Goal: Transaction & Acquisition: Purchase product/service

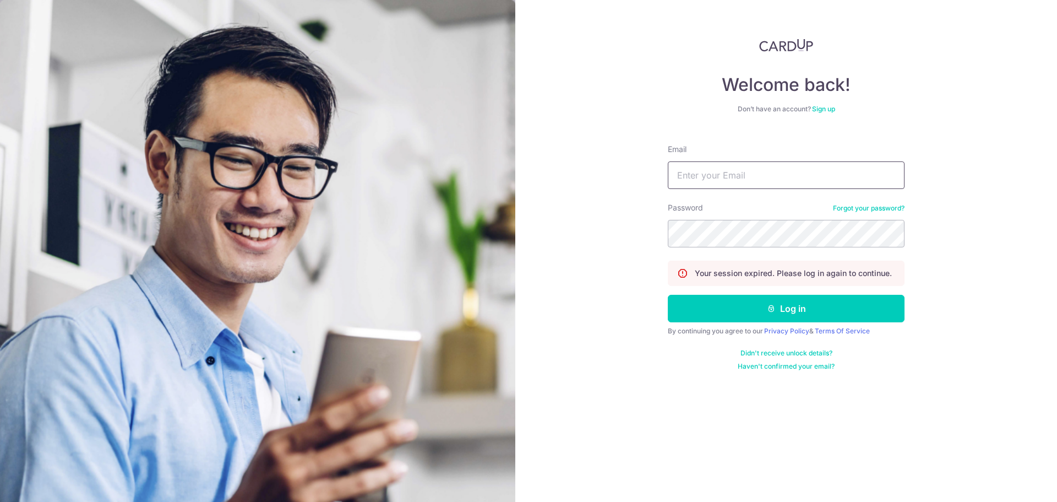
click at [815, 179] on input "Email" at bounding box center [786, 175] width 237 height 28
type input "kabirbostrom@gmail.com"
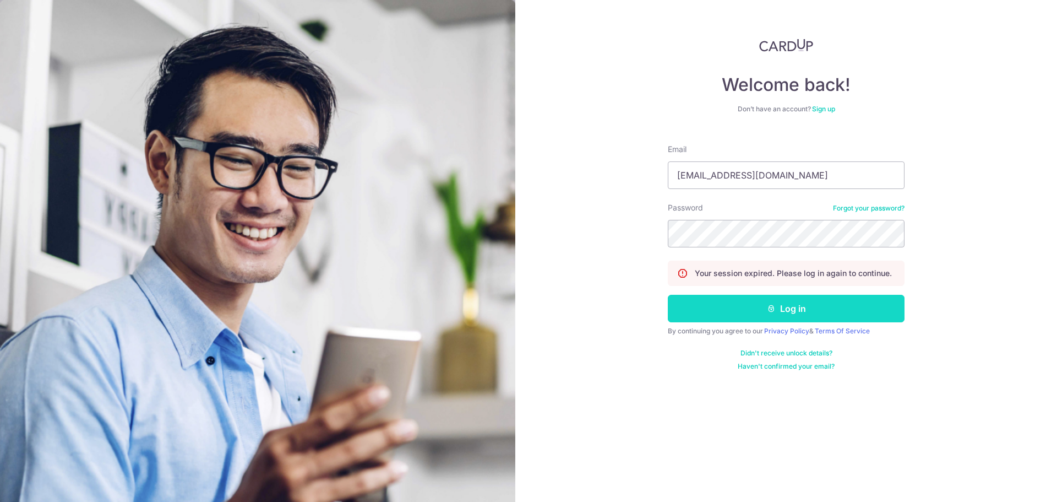
click at [819, 311] on button "Log in" at bounding box center [786, 309] width 237 height 28
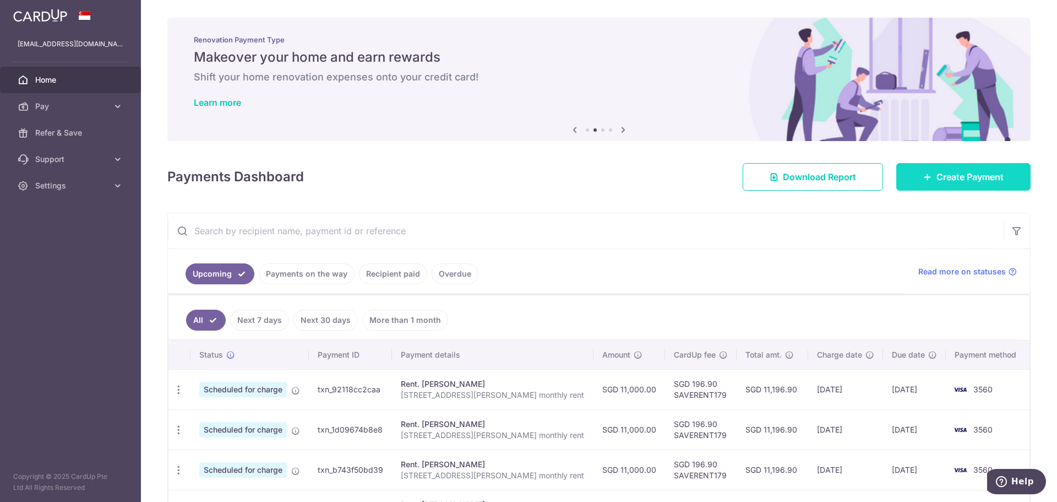
click at [966, 170] on span "Create Payment" at bounding box center [970, 176] width 67 height 13
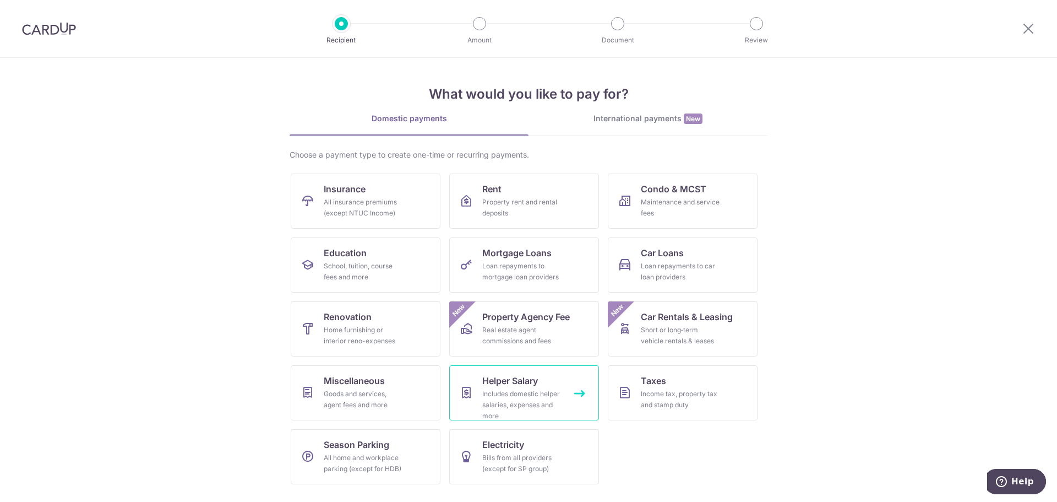
click at [530, 404] on div "Includes domestic helper salaries, expenses and more" at bounding box center [521, 404] width 79 height 33
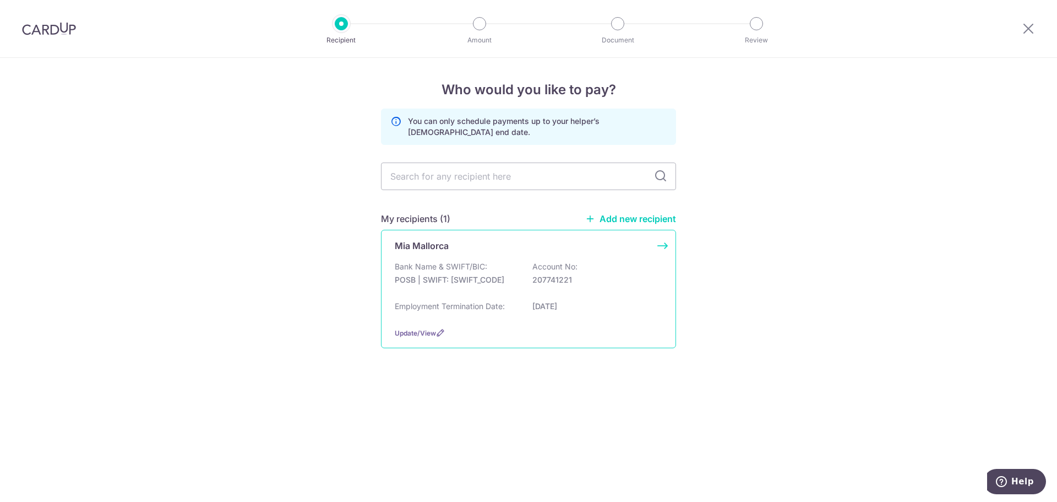
click at [665, 244] on div "Mia Mallorca Bank Name & SWIFT/BIC: POSB | SWIFT: DBSSSGSGXXX Account No: 20774…" at bounding box center [528, 289] width 295 height 118
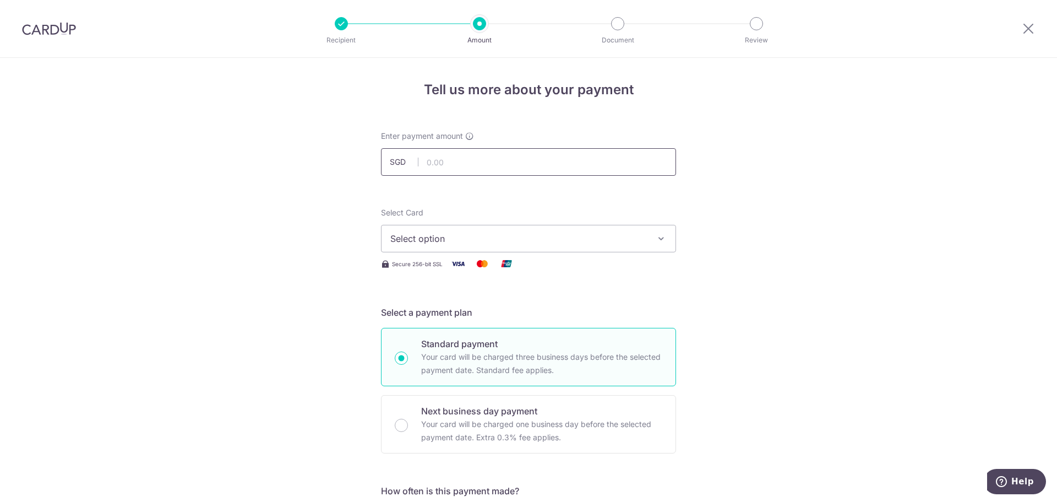
click at [536, 161] on input "text" at bounding box center [528, 162] width 295 height 28
type input "1,150.00"
click at [521, 236] on span "Select option" at bounding box center [518, 238] width 257 height 13
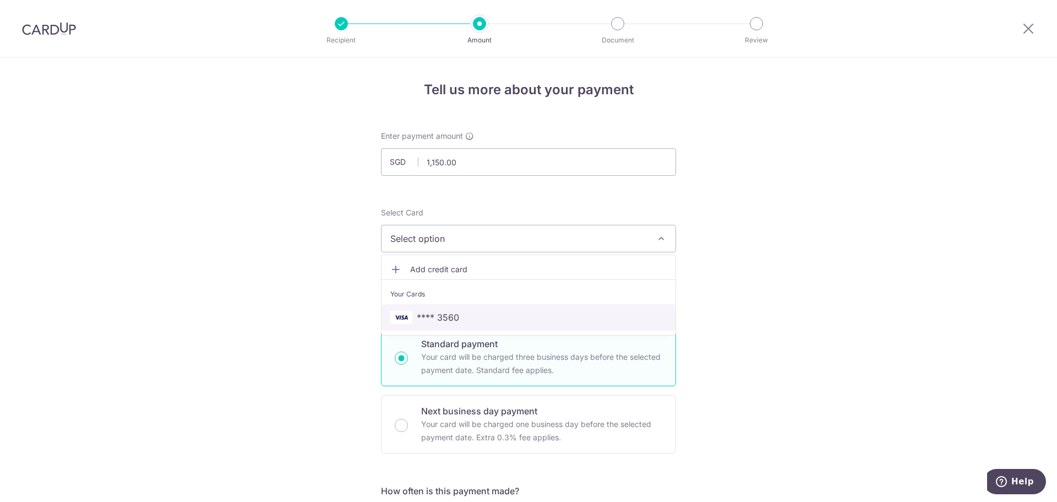
click at [481, 316] on span "**** 3560" at bounding box center [528, 317] width 276 height 13
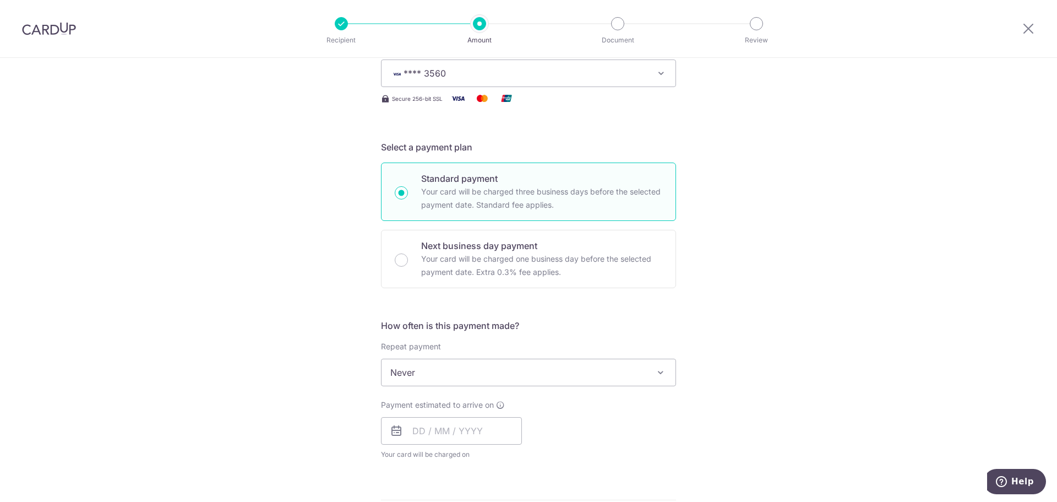
scroll to position [220, 0]
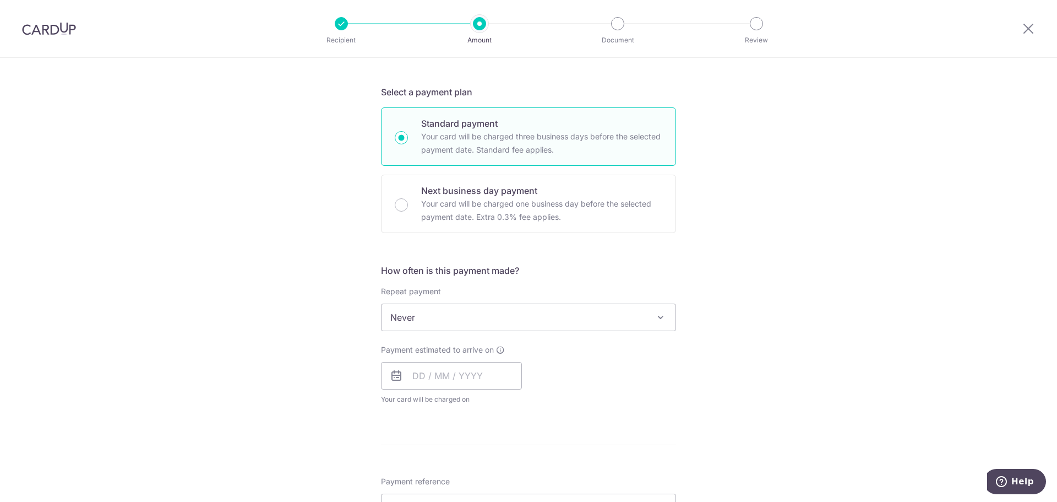
click at [568, 313] on span "Never" at bounding box center [529, 317] width 294 height 26
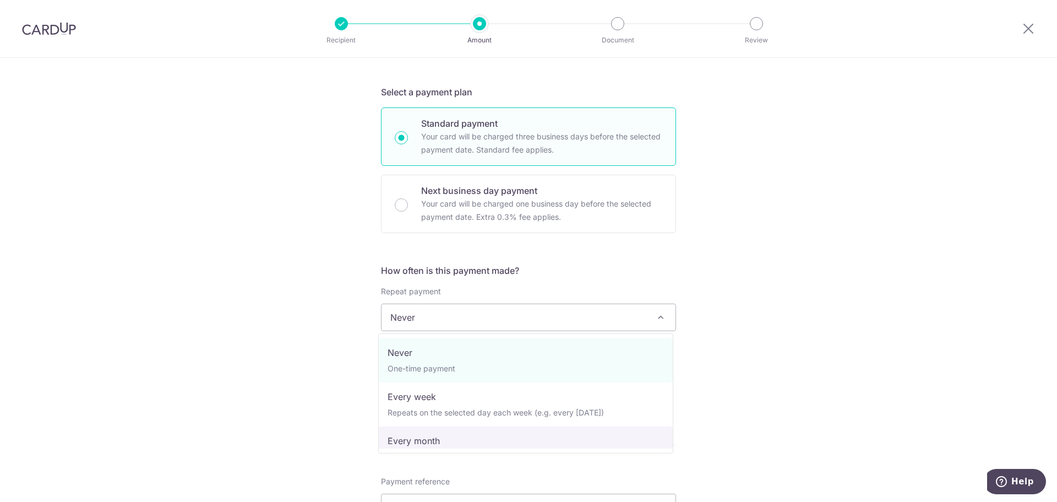
select select "3"
type input "29/02/2028"
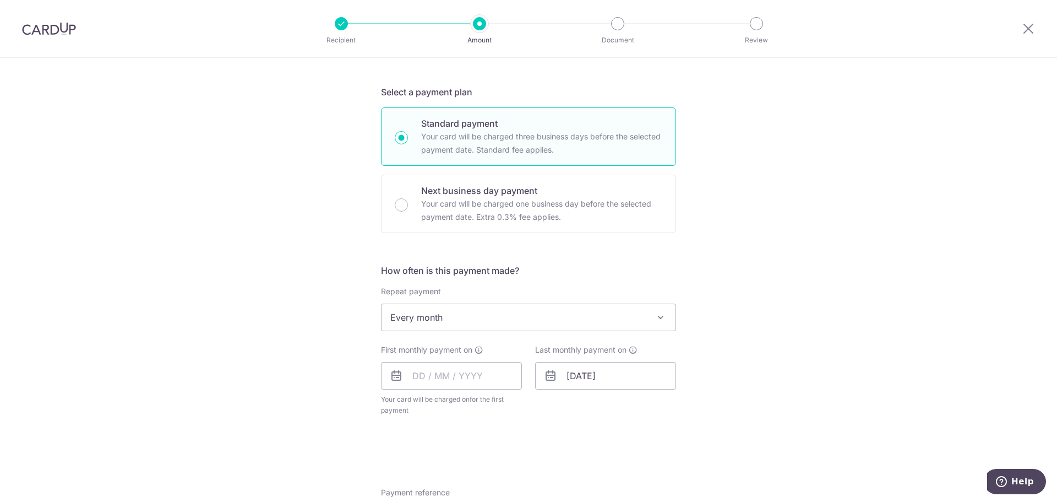
scroll to position [330, 0]
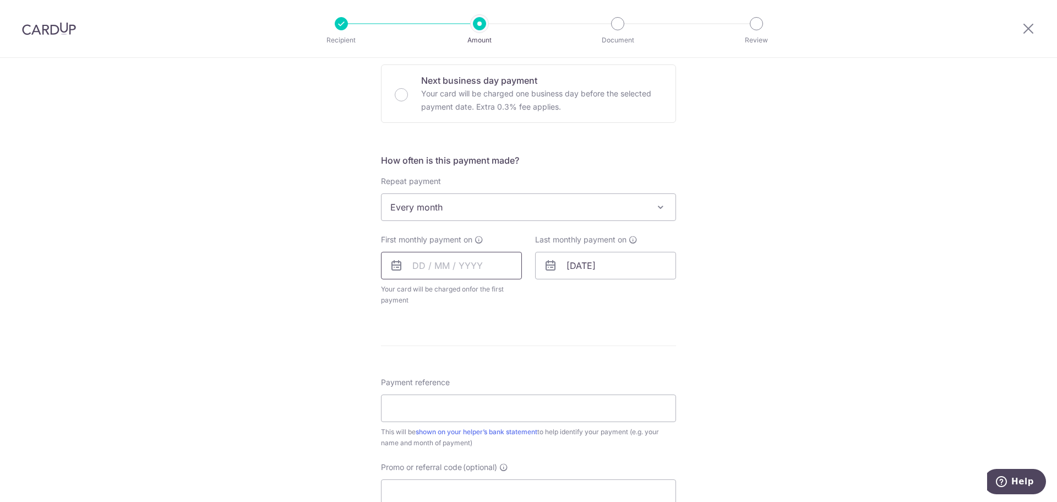
click at [488, 265] on input "text" at bounding box center [451, 266] width 141 height 28
click at [473, 258] on input "text" at bounding box center [451, 266] width 141 height 28
click at [425, 413] on link "20" at bounding box center [426, 410] width 18 height 18
type input "20/10/2025"
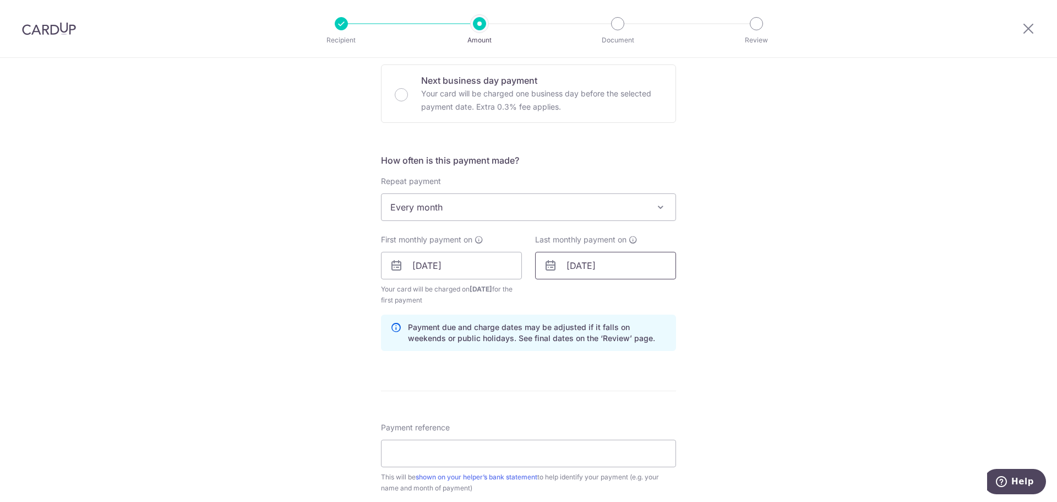
click at [562, 264] on input "29/02/2028" at bounding box center [605, 266] width 141 height 28
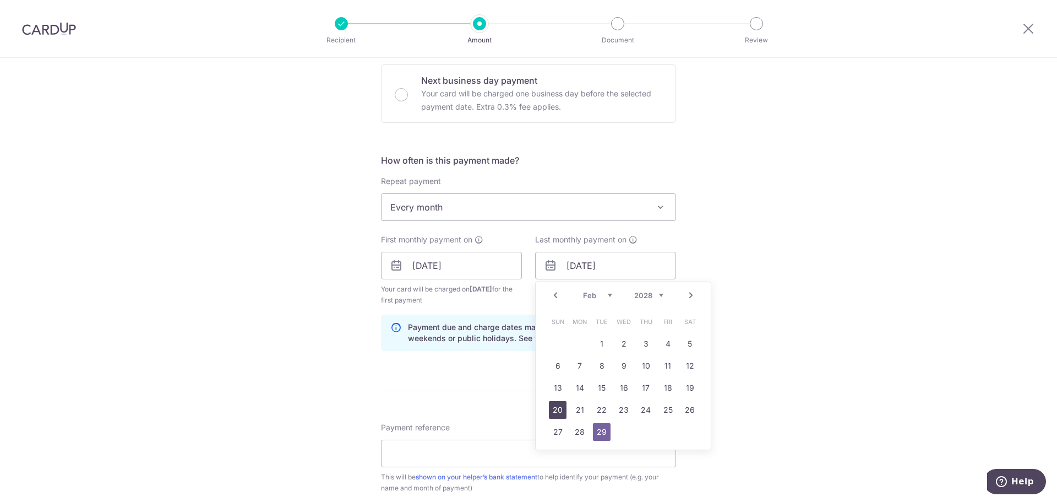
click at [554, 413] on link "20" at bounding box center [558, 410] width 18 height 18
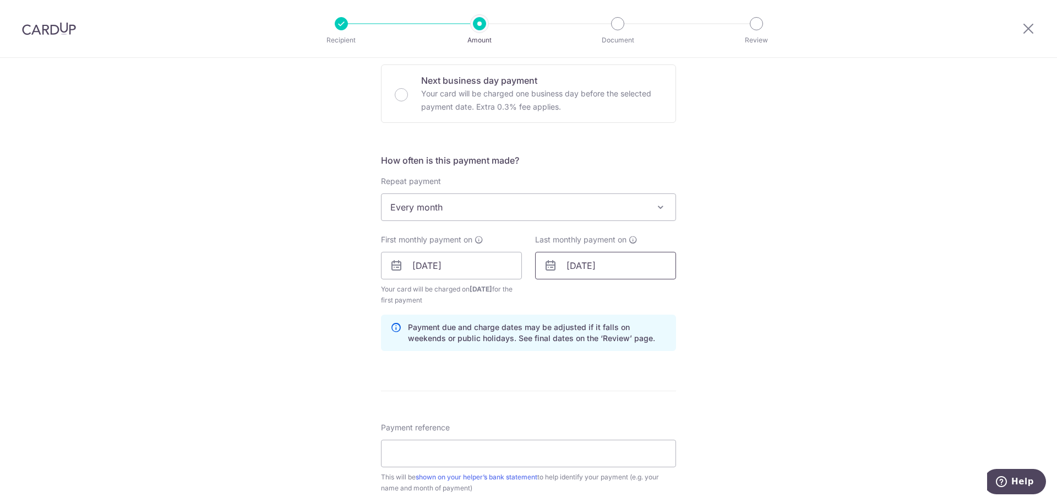
click at [610, 259] on input "20/02/2028" at bounding box center [605, 266] width 141 height 28
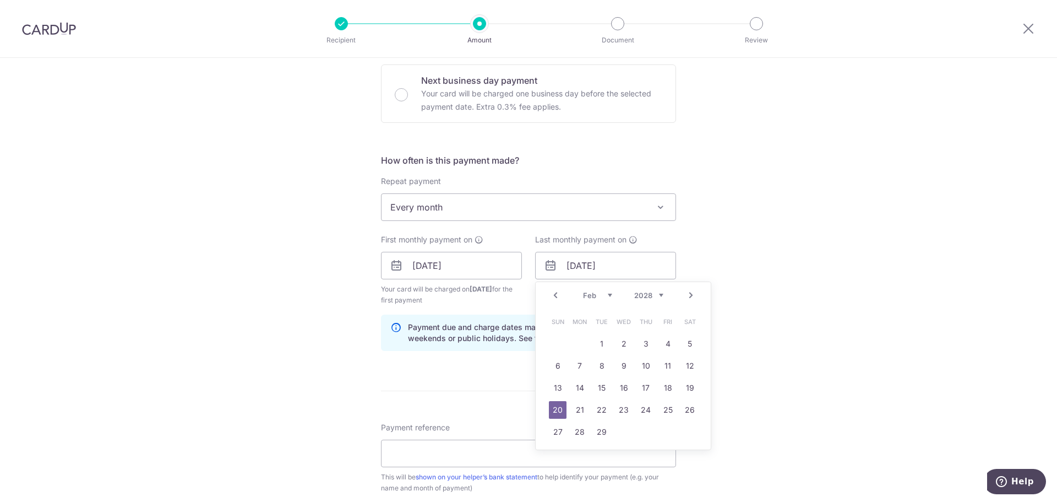
click at [654, 292] on select "2025 2026 2027 2028 2029 2030 2031 2032 2033 2034 2035" at bounding box center [648, 295] width 29 height 9
click at [576, 408] on link "20" at bounding box center [580, 410] width 18 height 18
type input "[DATE]"
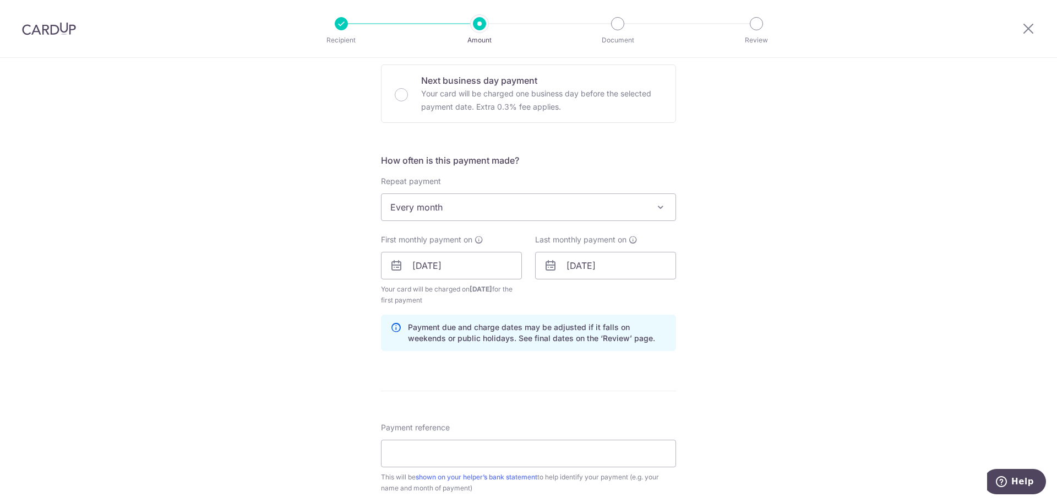
scroll to position [441, 0]
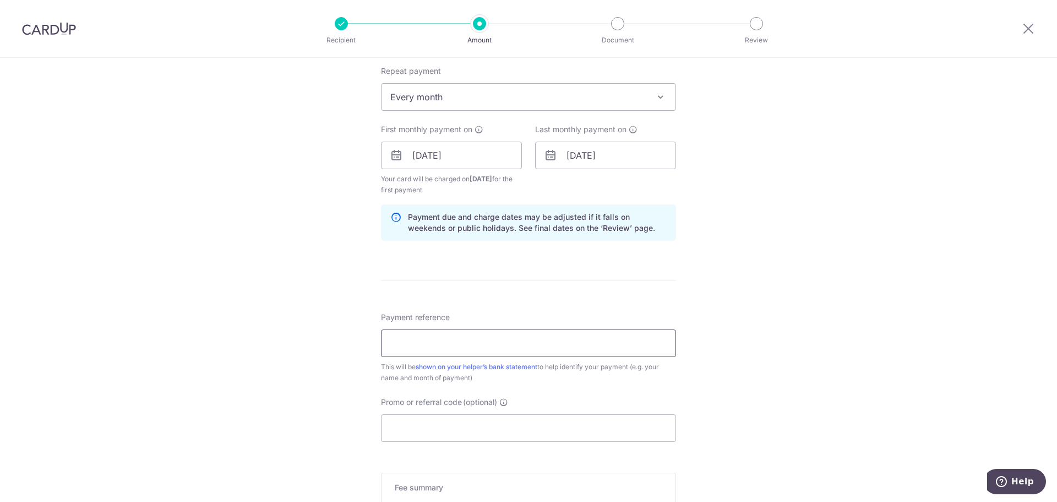
click at [511, 345] on input "Payment reference" at bounding box center [528, 343] width 295 height 28
type input "Monthly salary"
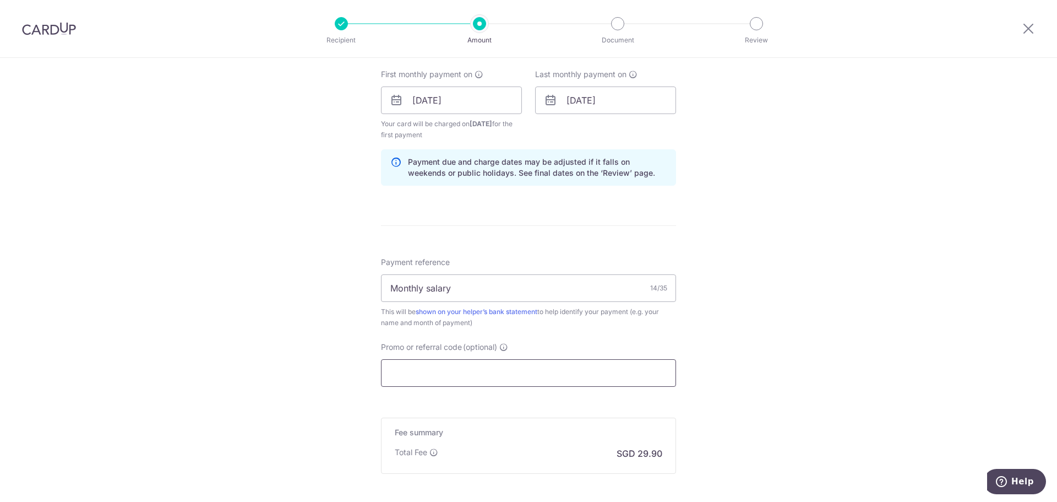
paste input "REC185"
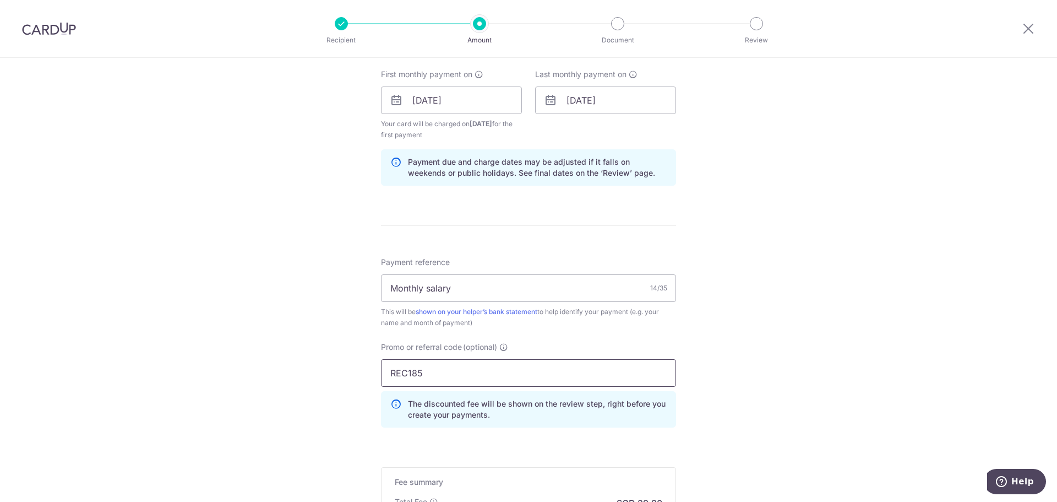
scroll to position [658, 0]
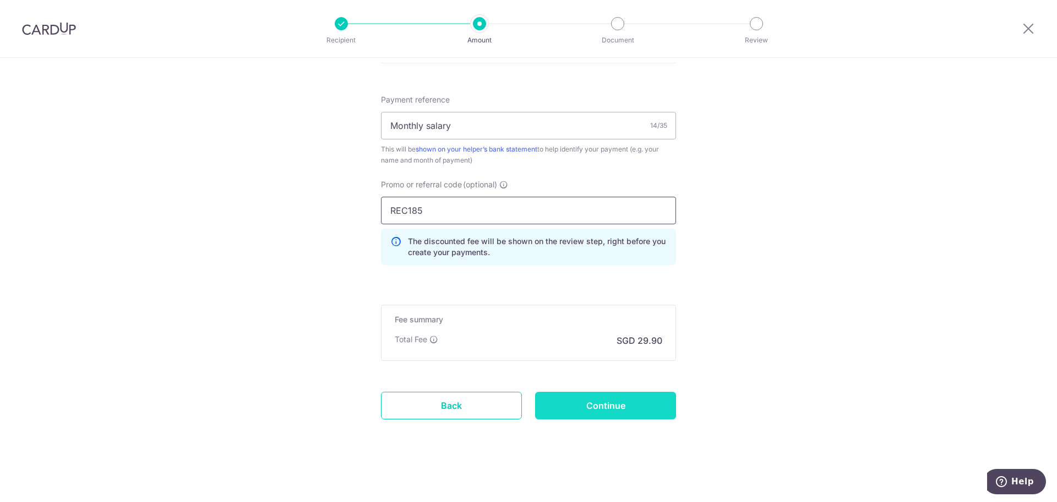
type input "REC185"
click at [586, 403] on input "Continue" at bounding box center [605, 406] width 141 height 28
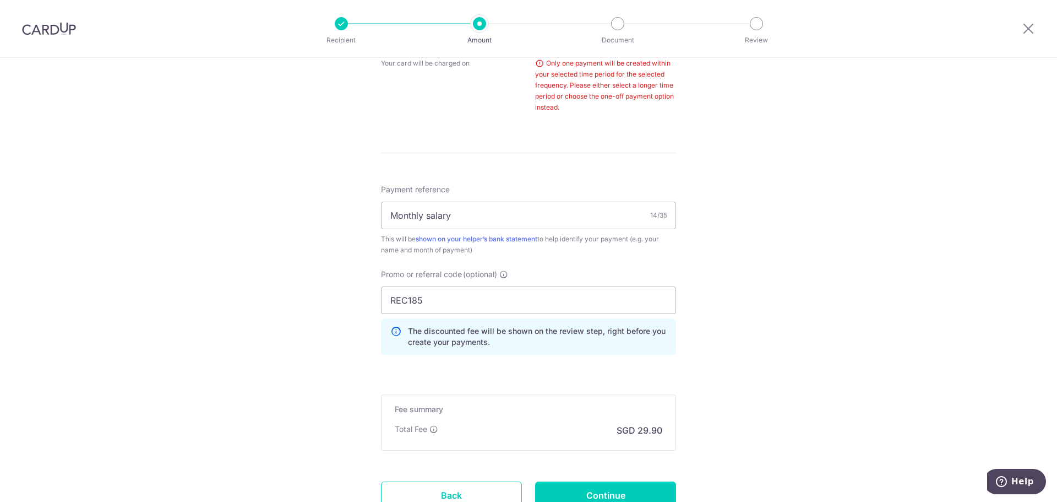
scroll to position [391, 0]
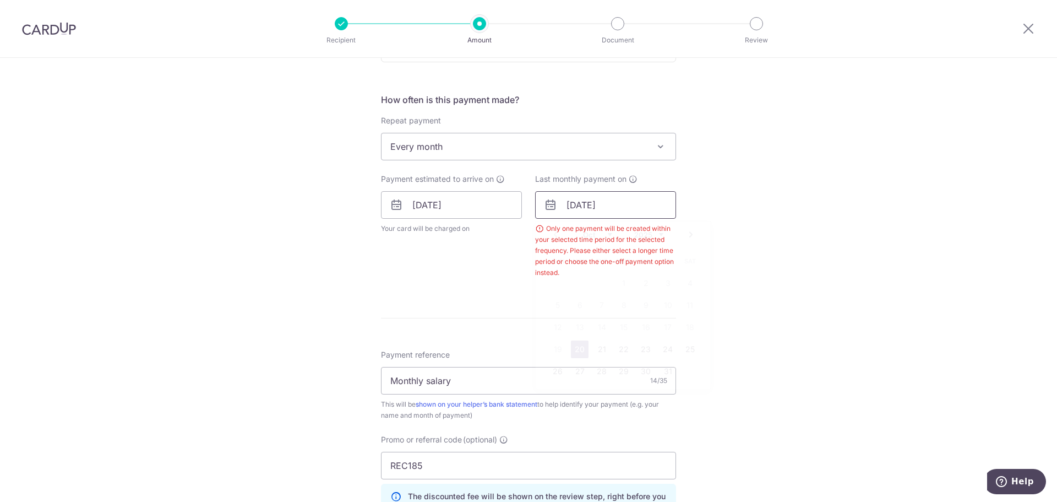
click at [624, 202] on input "[DATE]" at bounding box center [605, 205] width 141 height 28
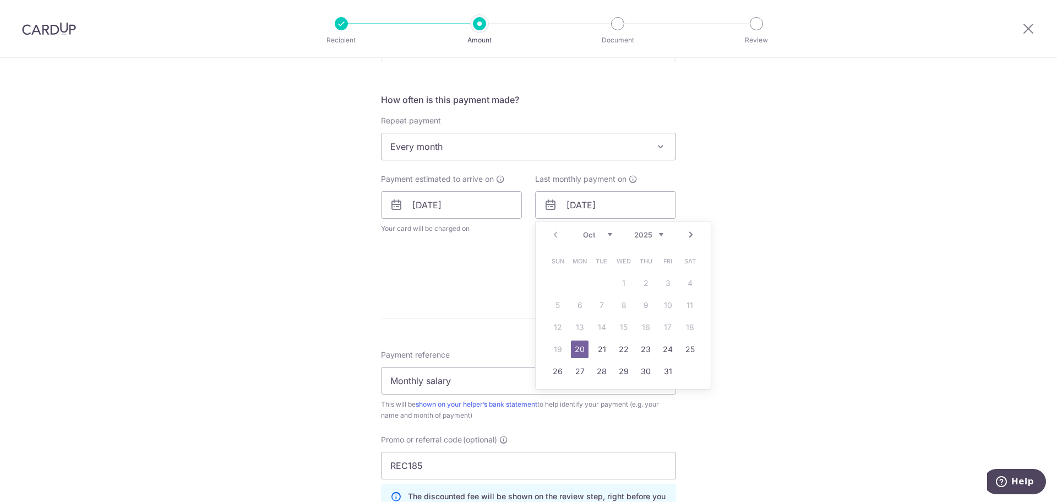
click at [642, 232] on select "2025 2026 2027 2028 2029 2030 2031 2032 2033 2034 2035" at bounding box center [648, 234] width 29 height 9
click at [602, 233] on select "Jan Feb Mar Apr May Jun Jul Aug Sep Oct Nov Dec" at bounding box center [597, 234] width 29 height 9
click at [579, 278] on link "2" at bounding box center [580, 283] width 18 height 18
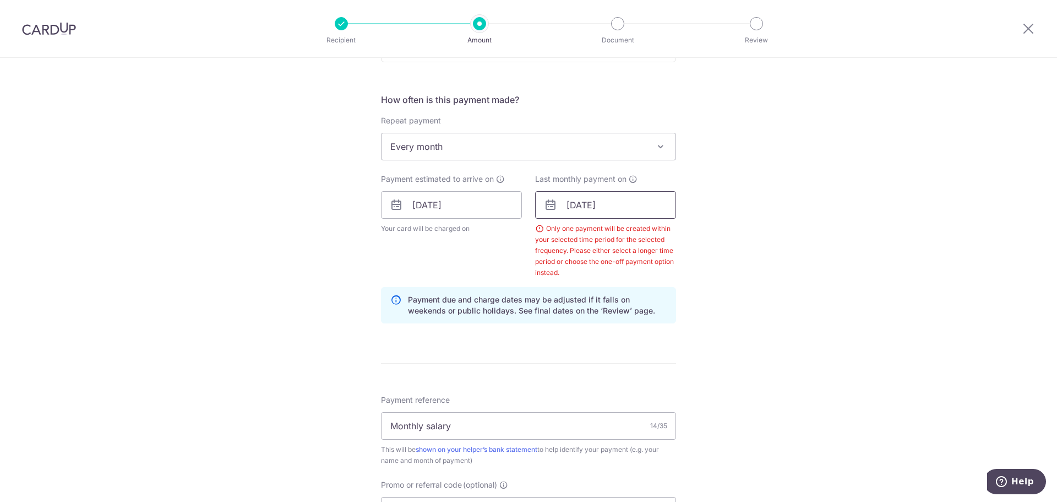
click at [602, 210] on input "02/02/2026" at bounding box center [605, 205] width 141 height 28
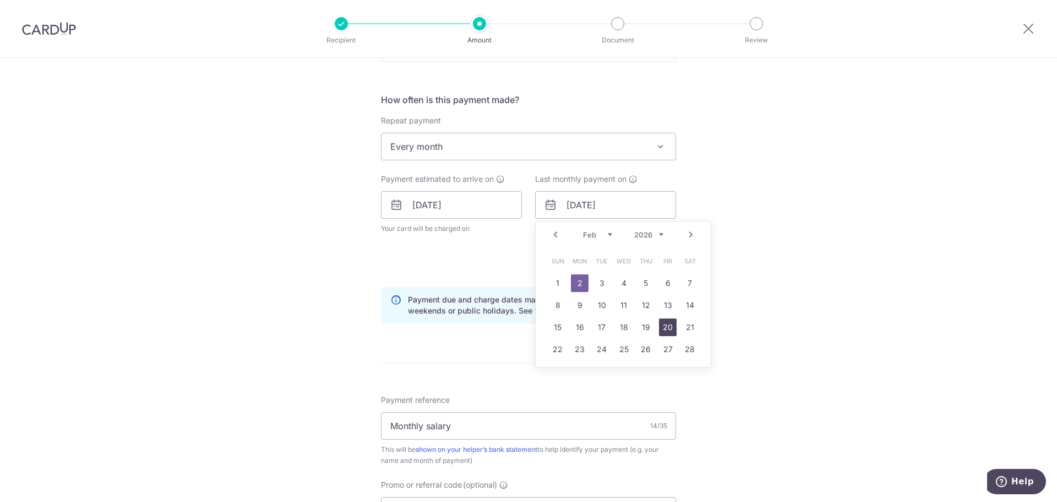
click at [662, 328] on link "20" at bounding box center [668, 327] width 18 height 18
type input "[DATE]"
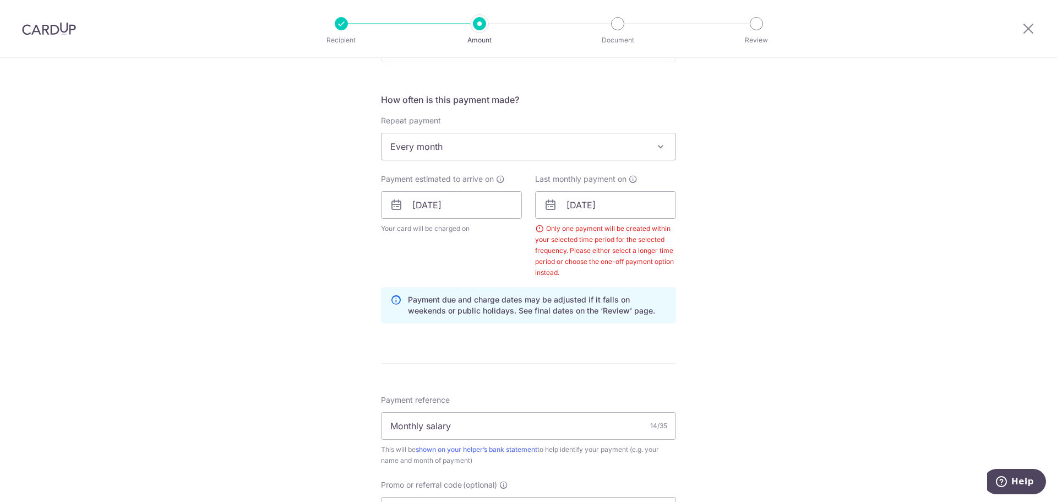
click at [789, 205] on div "Tell us more about your payment Enter payment amount SGD 1,150.00 1150.00 Selec…" at bounding box center [528, 234] width 1057 height 1135
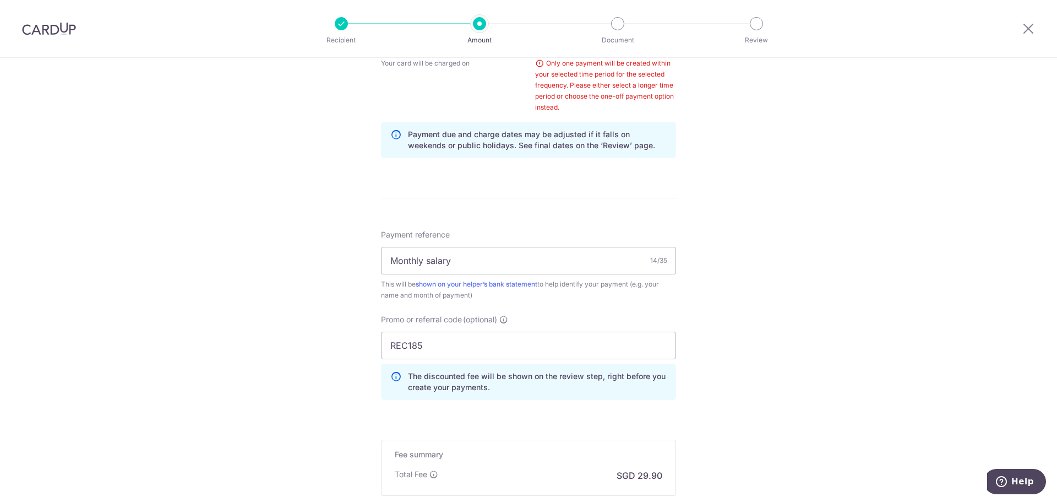
scroll to position [691, 0]
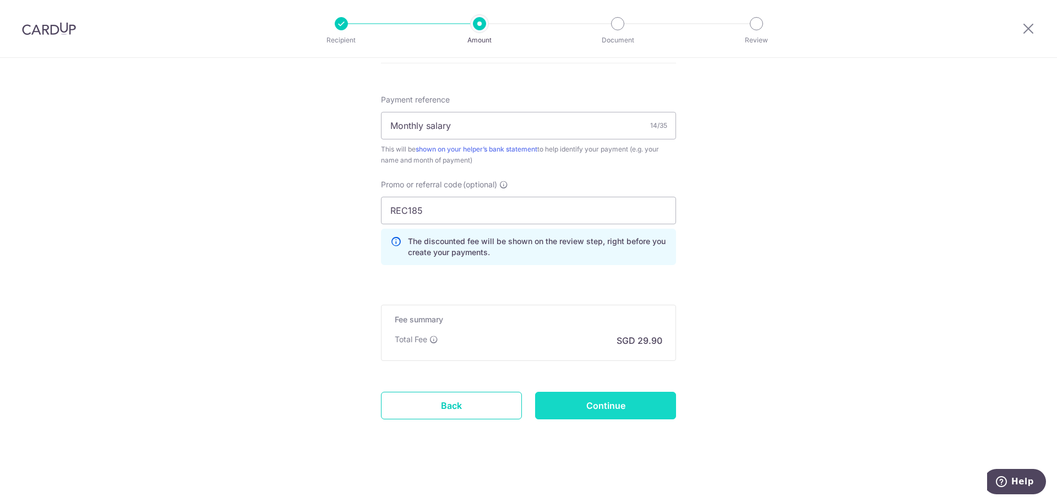
click at [613, 416] on input "Continue" at bounding box center [605, 406] width 141 height 28
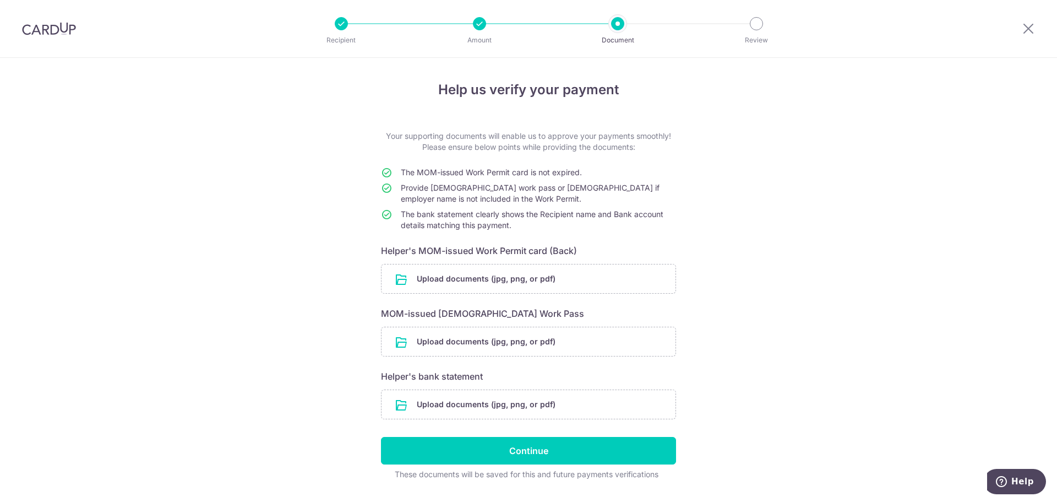
scroll to position [30, 0]
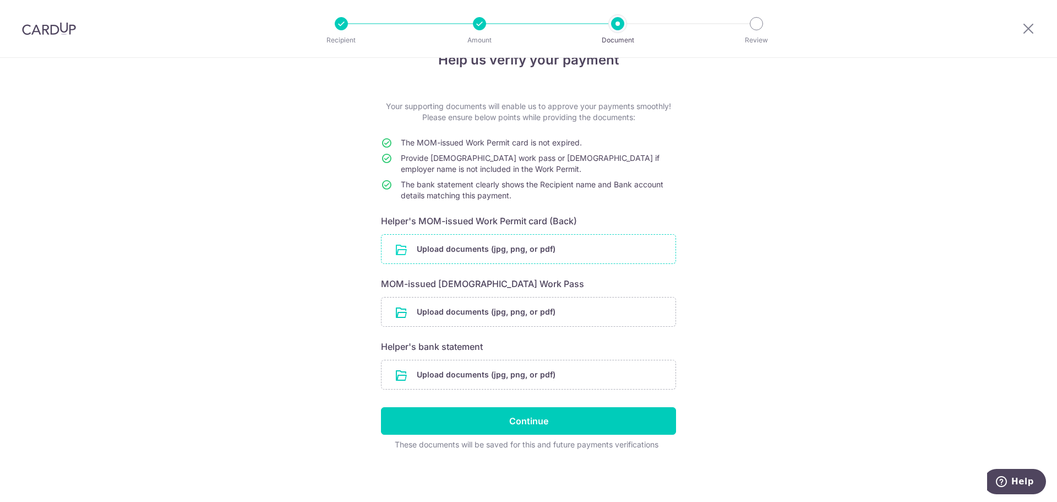
click at [567, 246] on input "file" at bounding box center [529, 249] width 294 height 29
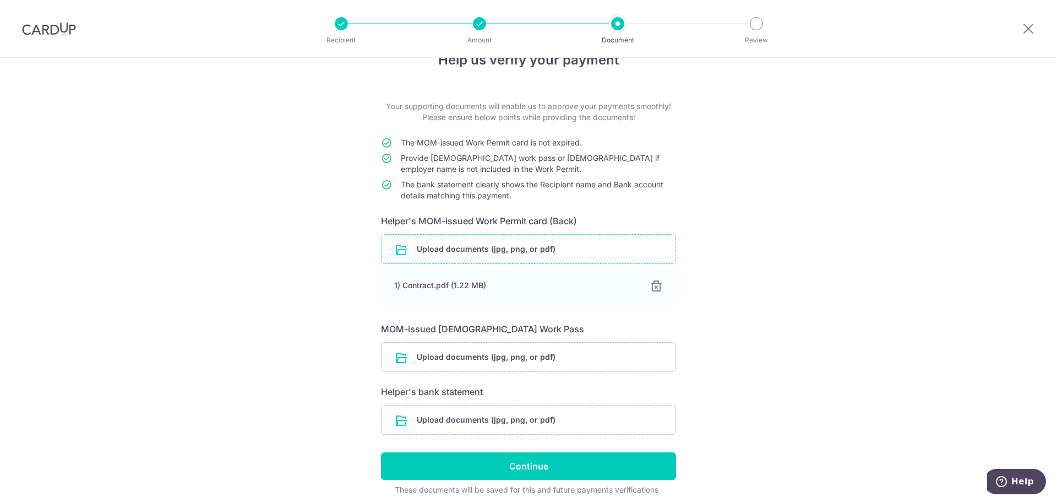
scroll to position [75, 0]
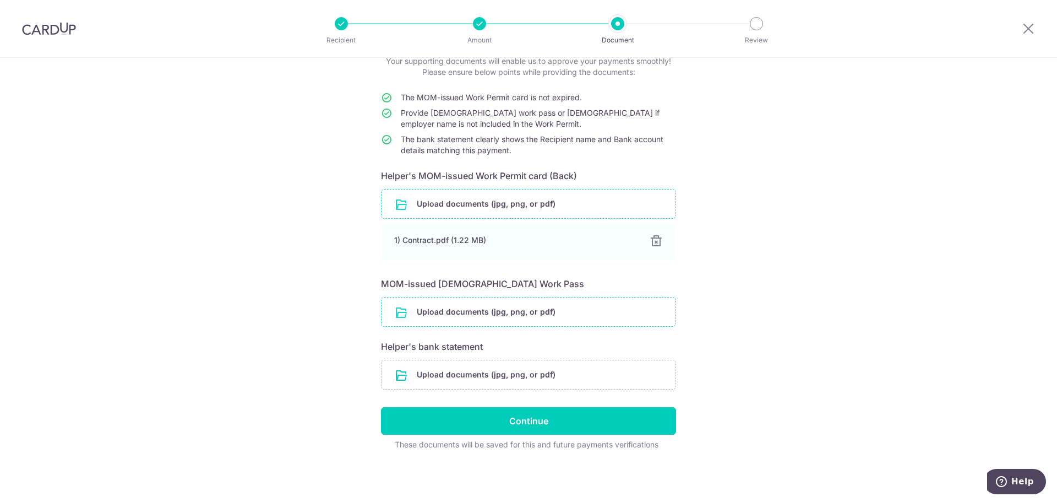
click at [507, 311] on input "file" at bounding box center [529, 311] width 294 height 29
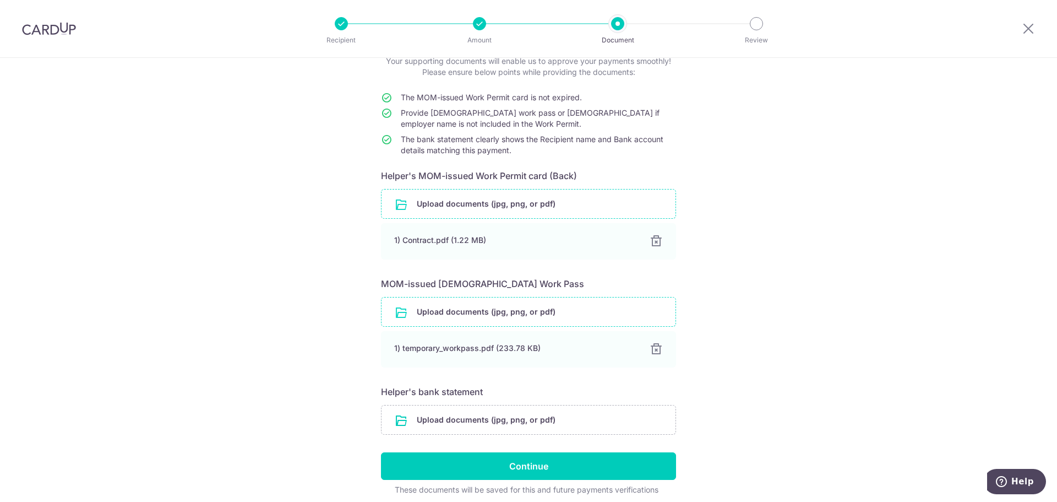
scroll to position [120, 0]
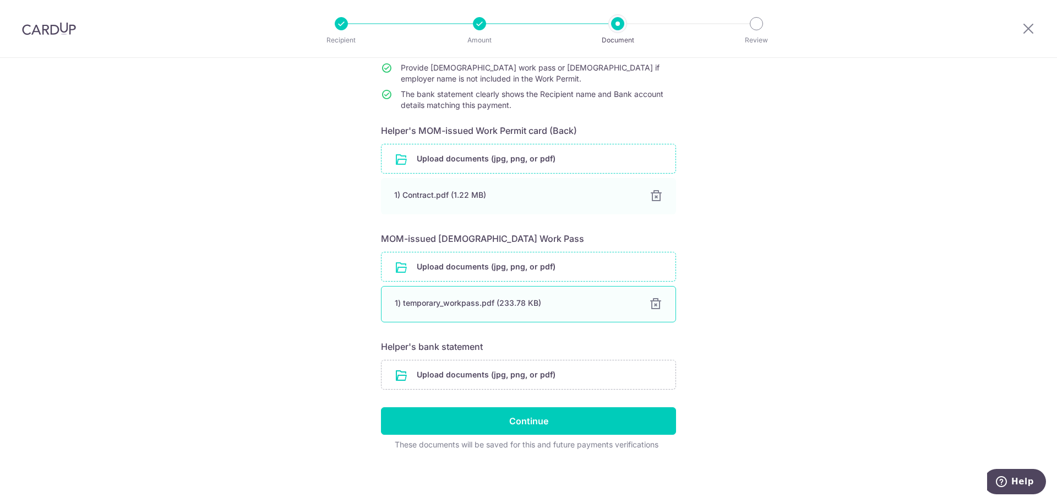
click at [650, 301] on div at bounding box center [655, 303] width 13 height 13
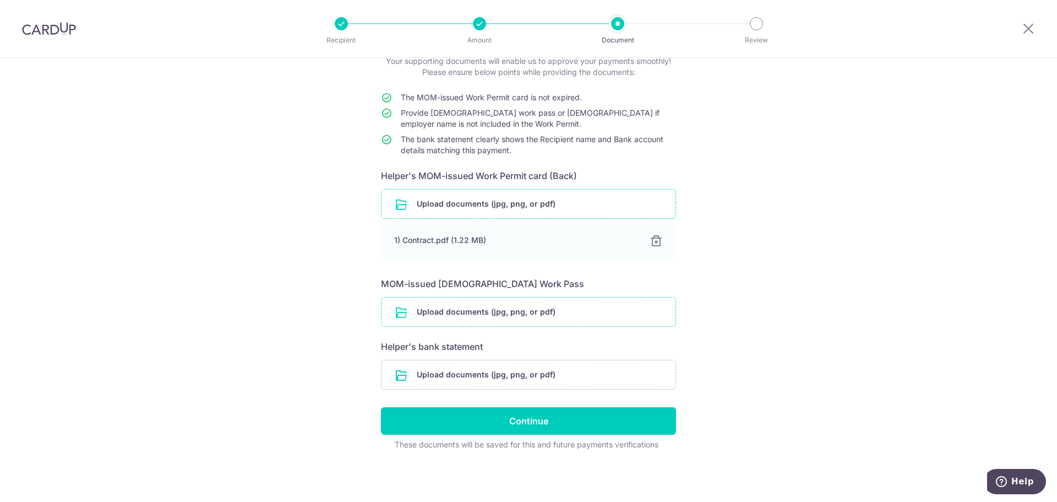
scroll to position [0, 0]
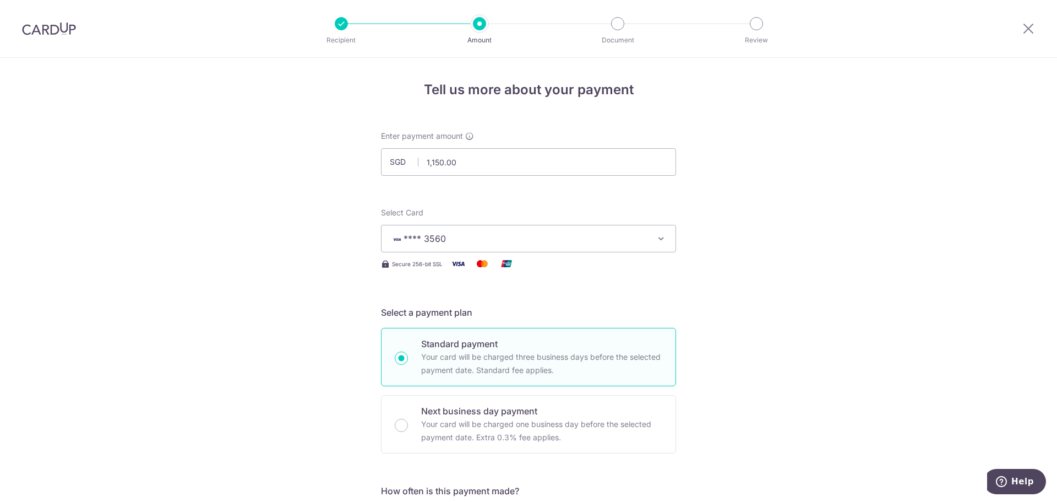
click at [23, 35] on div at bounding box center [49, 28] width 98 height 57
drag, startPoint x: 35, startPoint y: 29, endPoint x: 579, endPoint y: 58, distance: 544.3
click at [35, 29] on img at bounding box center [49, 28] width 54 height 13
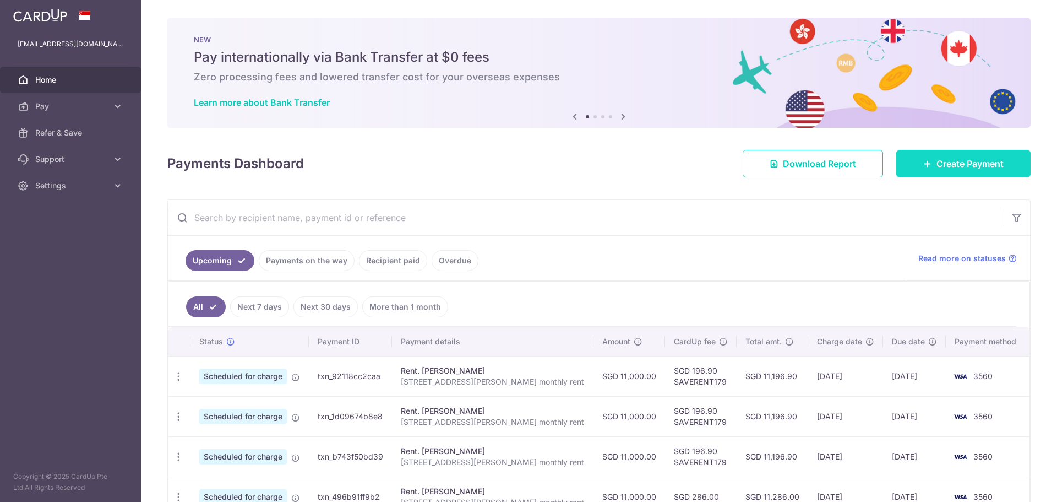
click at [971, 168] on span "Create Payment" at bounding box center [970, 163] width 67 height 13
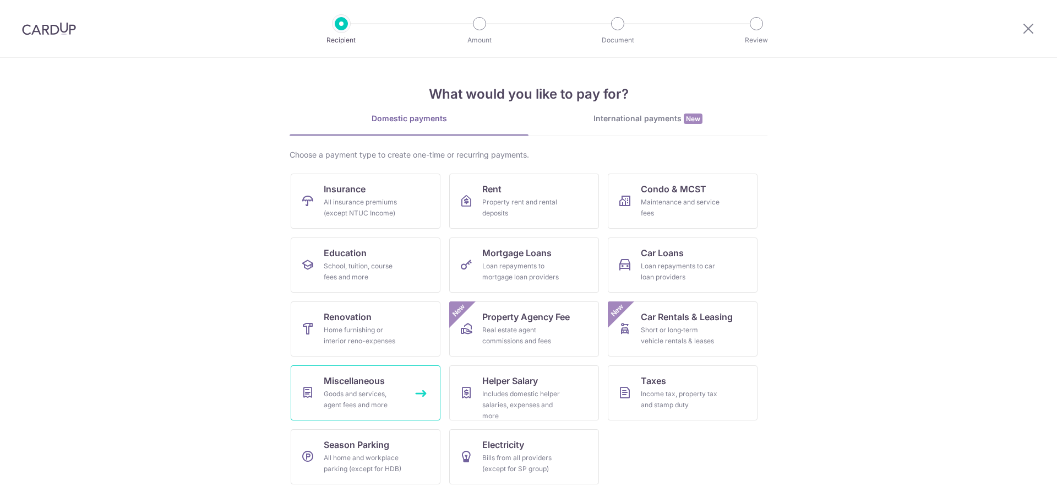
click at [406, 388] on link "Miscellaneous Goods and services, agent fees and more" at bounding box center [366, 392] width 150 height 55
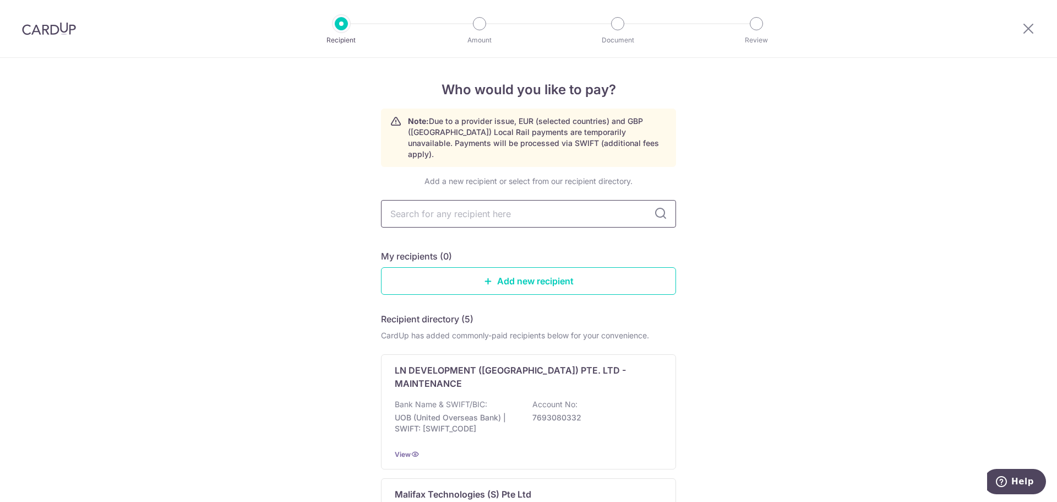
click at [521, 210] on input "text" at bounding box center [528, 214] width 295 height 28
click at [520, 206] on input "text" at bounding box center [528, 214] width 295 height 28
click at [536, 270] on link "Add new recipient" at bounding box center [528, 281] width 295 height 28
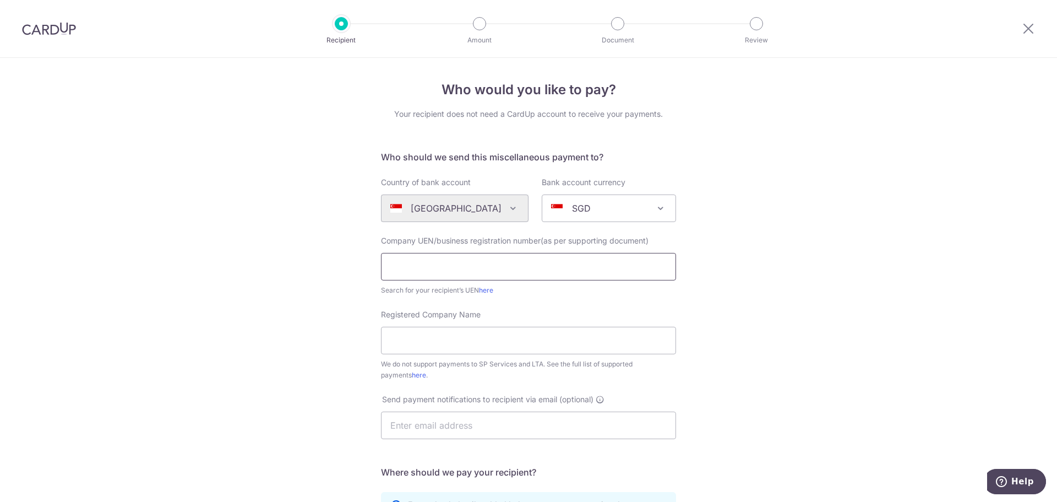
click at [515, 263] on input "text" at bounding box center [528, 267] width 295 height 28
paste input "201819533C"
type input "201819533C"
paste input "HAYWARD POOLS & SERVICES PTE LTD"
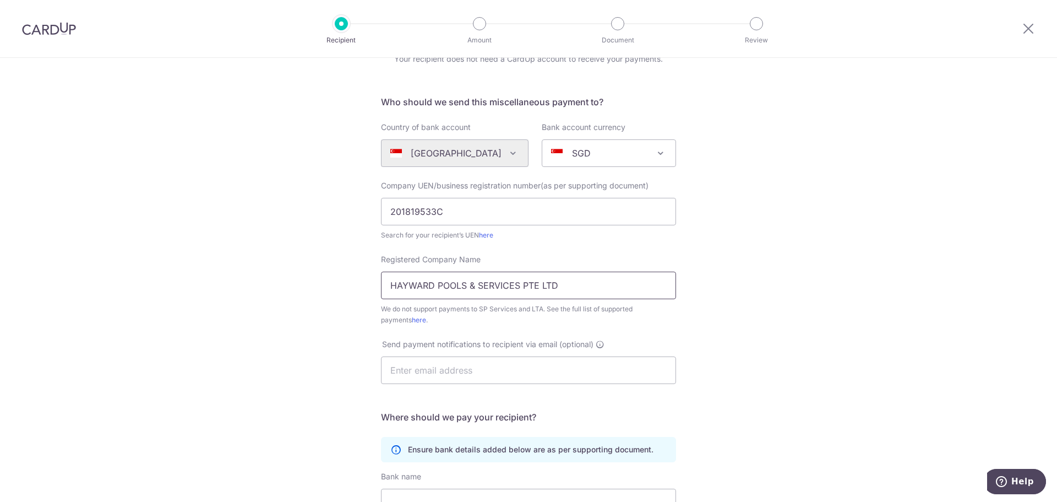
type input "Hayward Pools & Services Pte Ltd"
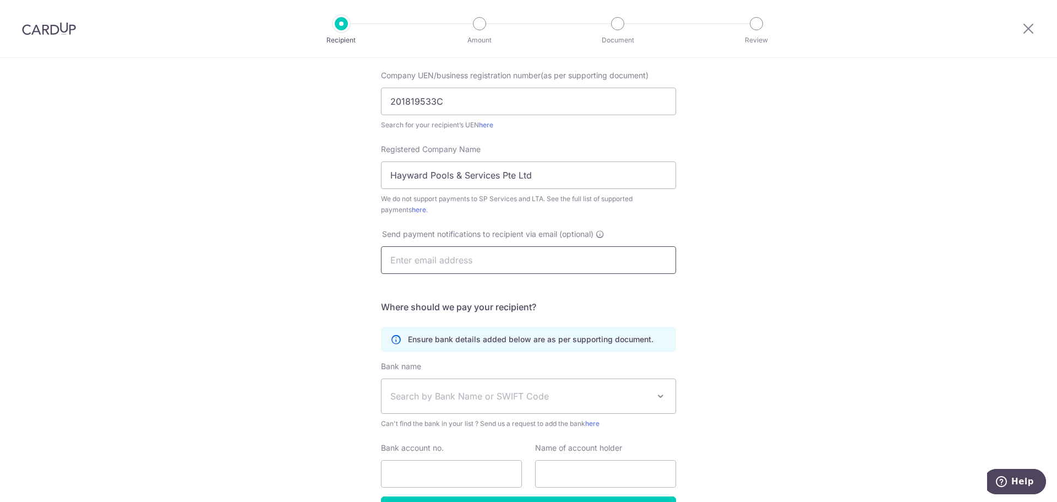
click at [525, 250] on input "text" at bounding box center [528, 260] width 295 height 28
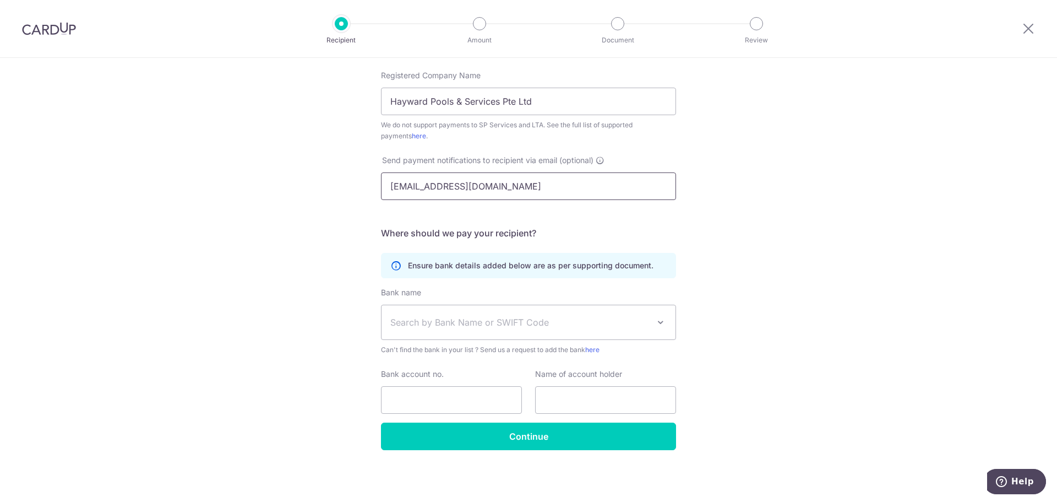
type input "haywardp@singnet.com.sg"
click at [558, 327] on span "Search by Bank Name or SWIFT Code" at bounding box center [519, 322] width 259 height 13
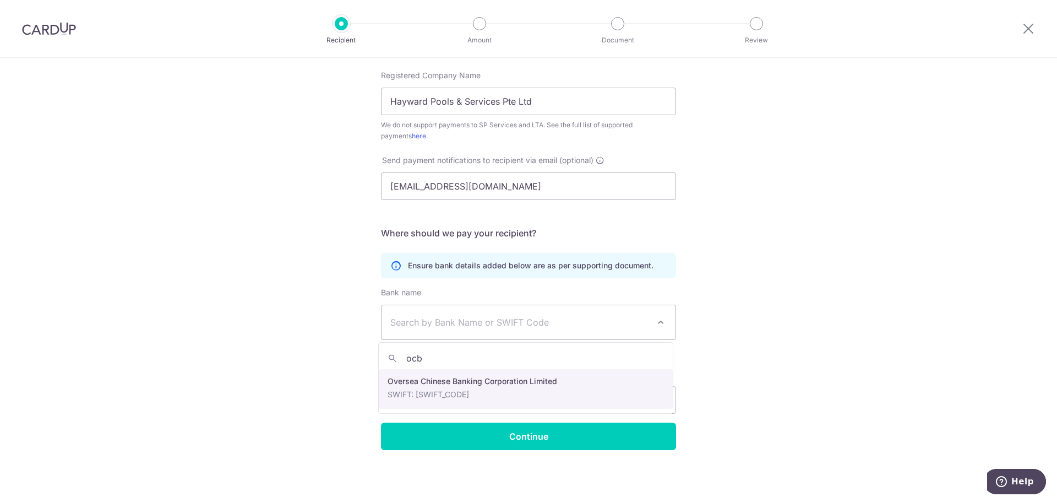
type input "ocb"
select select "12"
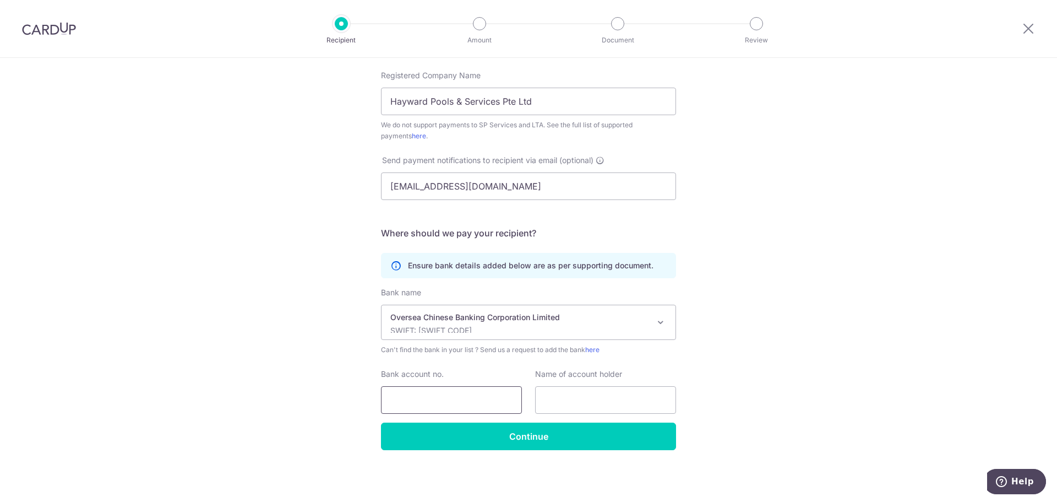
click at [493, 385] on div "Bank account no." at bounding box center [451, 390] width 141 height 45
paste input "519-518179-001"
click at [405, 397] on input "519-518179-001" at bounding box center [451, 400] width 141 height 28
type input "519518179001"
drag, startPoint x: 534, startPoint y: 99, endPoint x: 292, endPoint y: 96, distance: 241.7
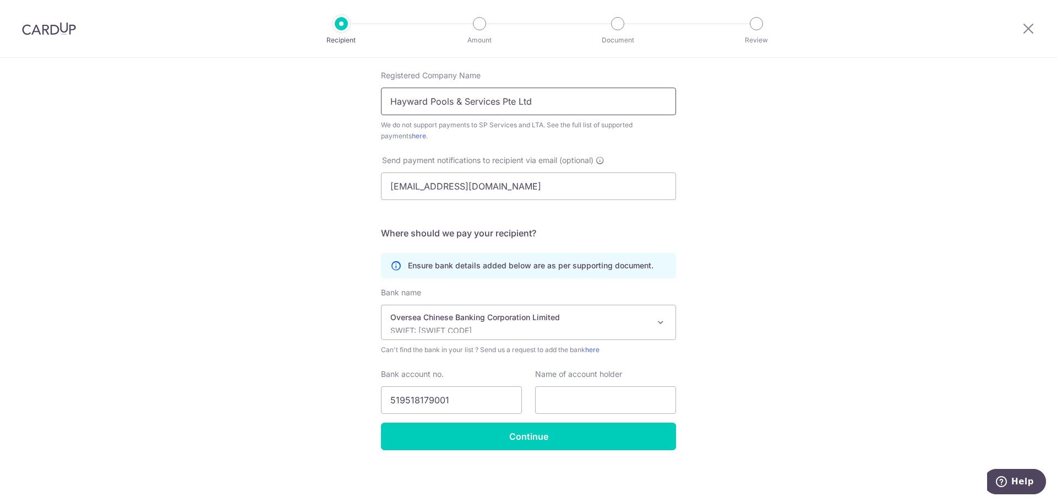
click at [292, 96] on div "Who would you like to pay? Your recipient does not need a CardUp account to rec…" at bounding box center [528, 160] width 1057 height 683
click at [563, 424] on input "Continue" at bounding box center [528, 436] width 295 height 28
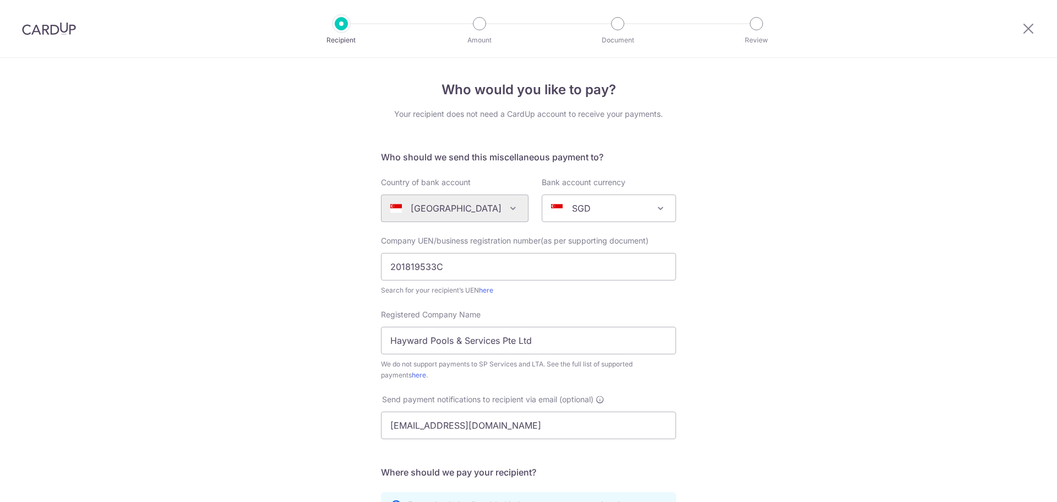
scroll to position [265, 0]
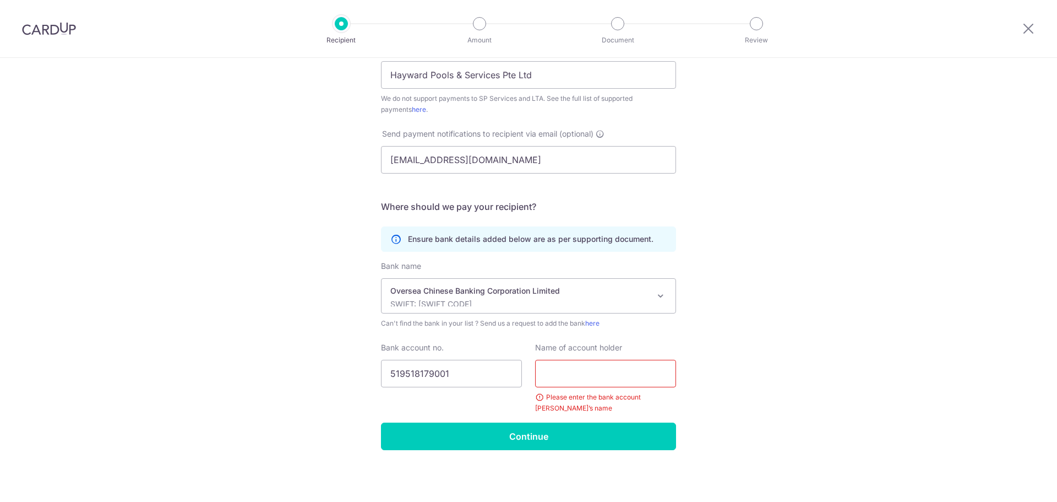
click at [542, 389] on div "Name of account holder Please enter the bank account [PERSON_NAME]’s name" at bounding box center [605, 378] width 141 height 72
click at [546, 383] on input "text" at bounding box center [605, 374] width 141 height 28
paste input "Hayward Pools & Services Pte Ltd"
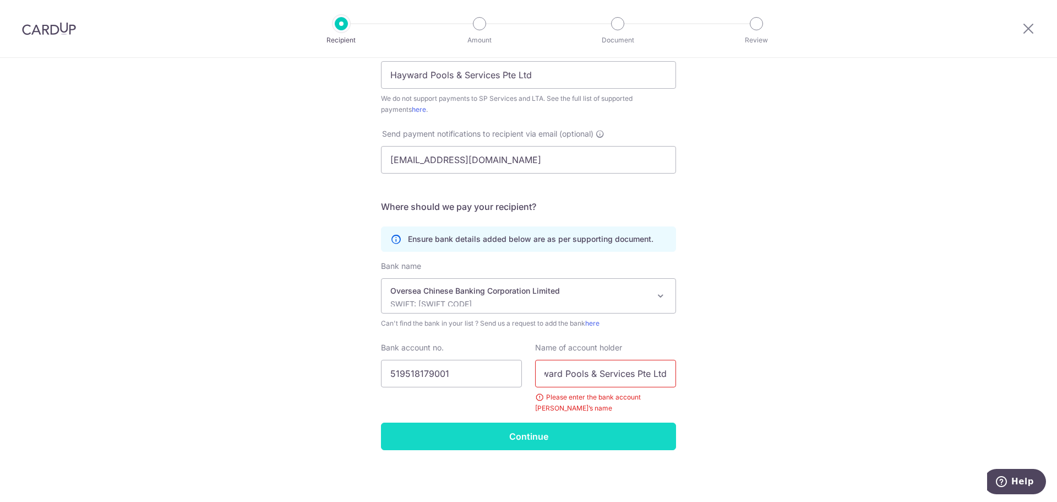
type input "Hayward Pools & Services Pte Ltd"
click at [566, 440] on input "Continue" at bounding box center [528, 436] width 295 height 28
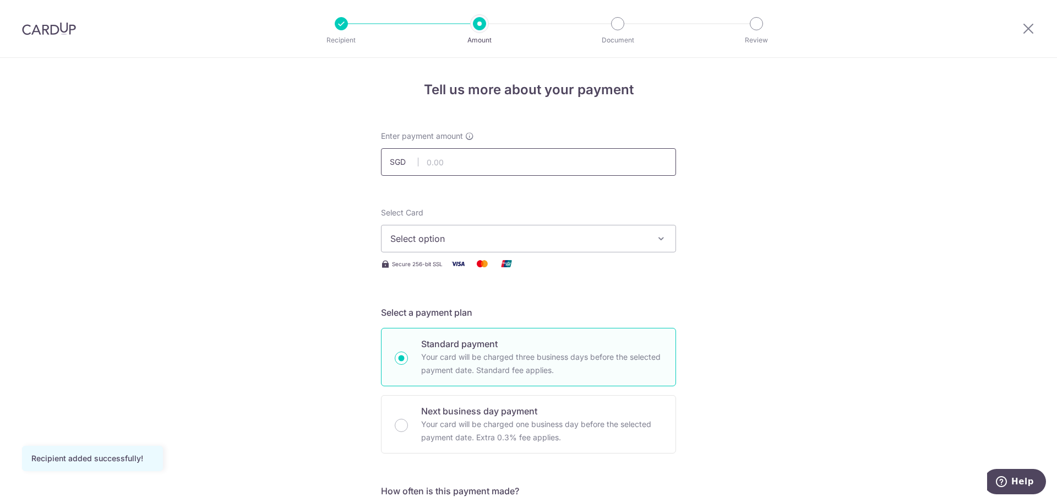
click at [574, 164] on input "text" at bounding box center [528, 162] width 295 height 28
type input "450.00"
click at [663, 232] on button "Select option" at bounding box center [528, 239] width 295 height 28
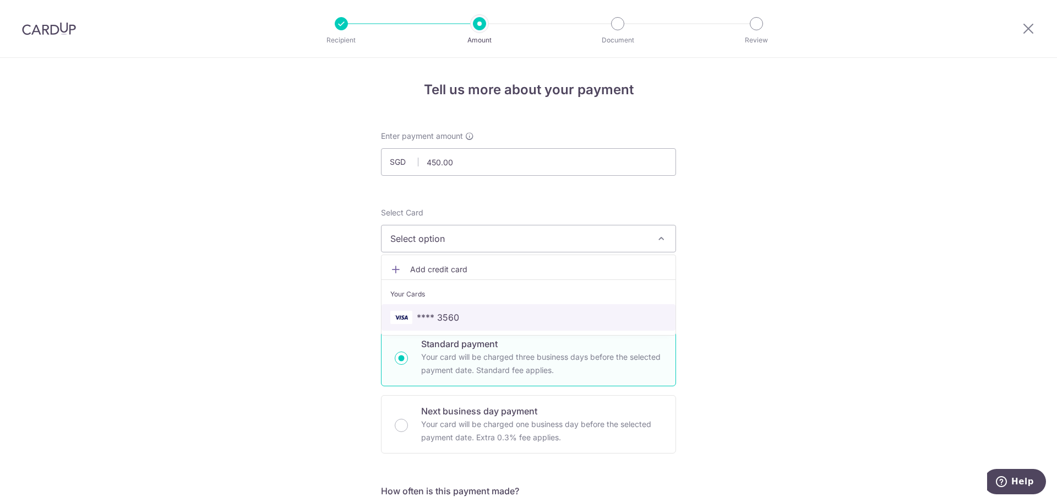
click at [445, 321] on span "**** 3560" at bounding box center [438, 317] width 42 height 13
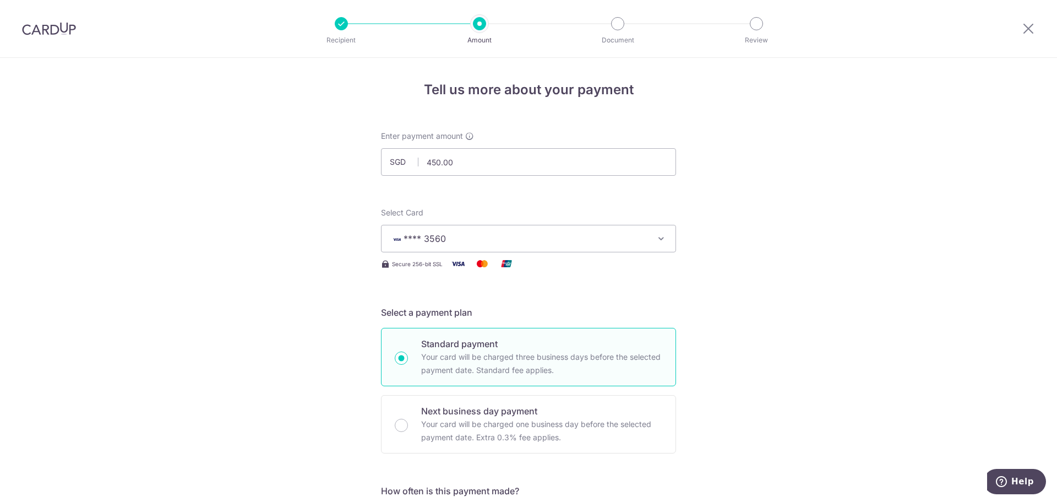
scroll to position [165, 0]
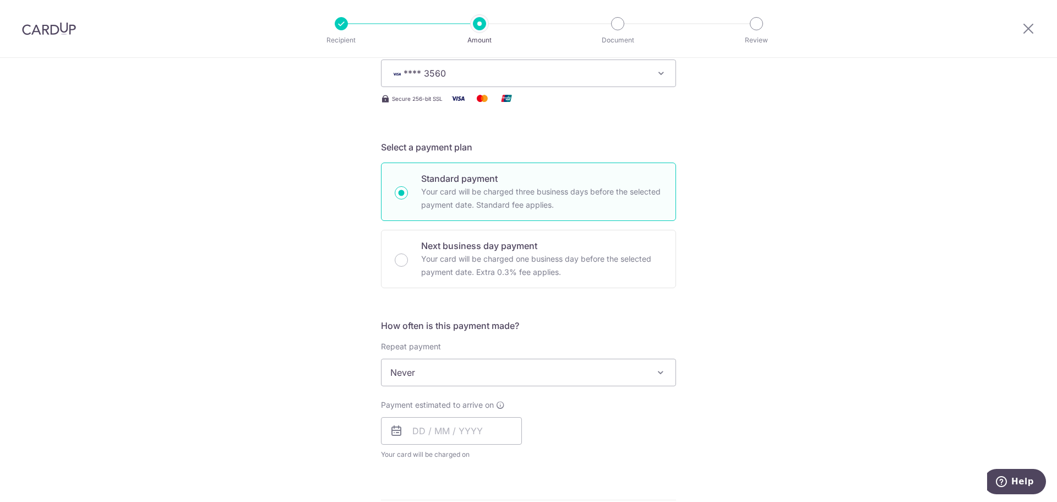
click at [540, 372] on span "Never" at bounding box center [529, 372] width 294 height 26
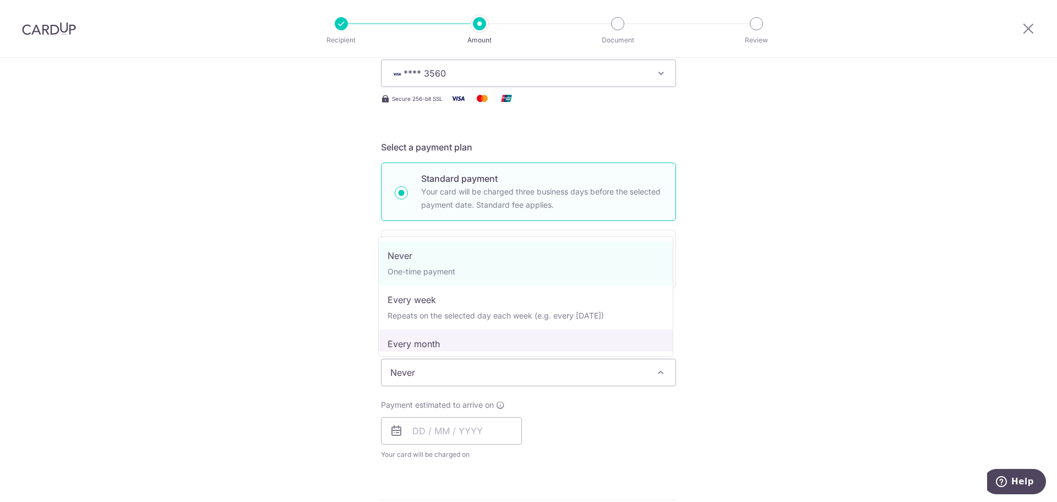
select select "3"
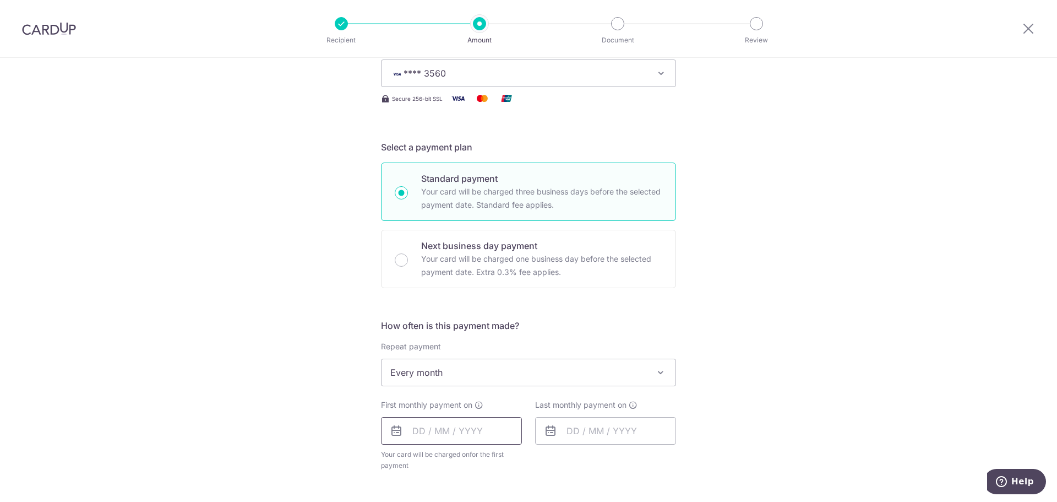
click at [438, 428] on input "text" at bounding box center [451, 431] width 141 height 28
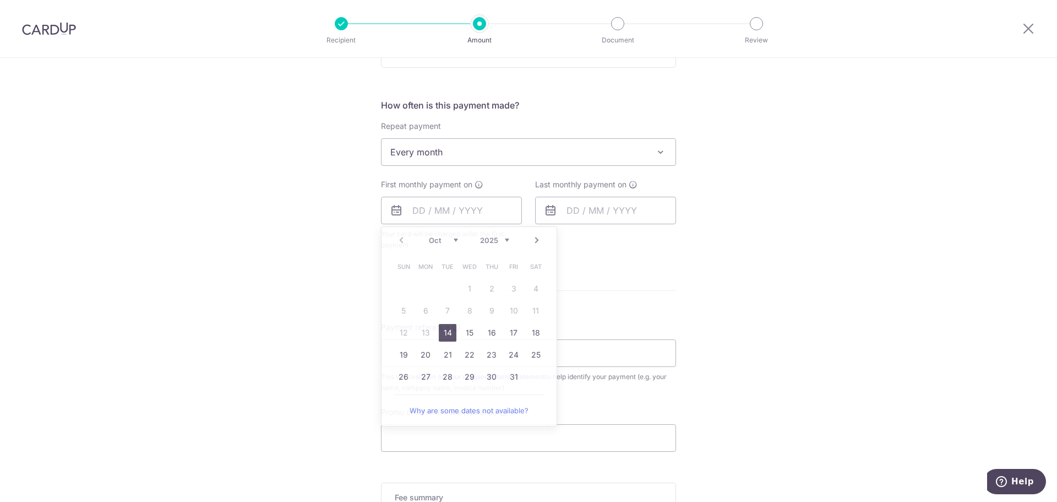
click at [338, 281] on div "Tell us more about your payment Enter payment amount SGD 450.00 450.00 Recipien…" at bounding box center [528, 175] width 1057 height 1007
click at [430, 236] on span "Your card will be charged on for the first payment" at bounding box center [451, 240] width 141 height 22
click at [432, 223] on input "text" at bounding box center [451, 211] width 141 height 28
click at [419, 354] on link "20" at bounding box center [426, 355] width 18 height 18
type input "[DATE]"
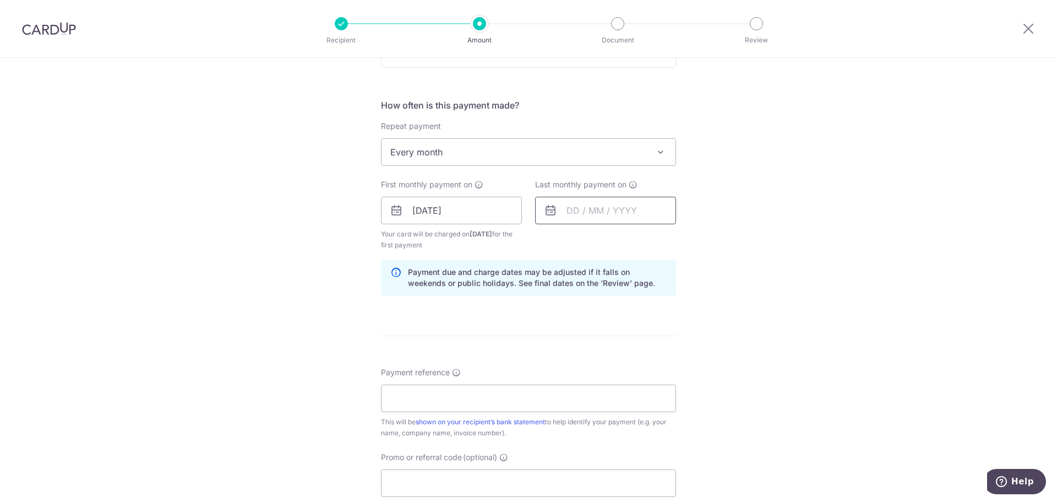
click at [579, 207] on input "text" at bounding box center [605, 211] width 141 height 28
click at [602, 242] on select "Oct Nov Dec" at bounding box center [597, 240] width 29 height 9
click at [605, 240] on select "Oct Nov Dec" at bounding box center [597, 240] width 29 height 9
click at [689, 237] on link "Next" at bounding box center [690, 239] width 13 height 13
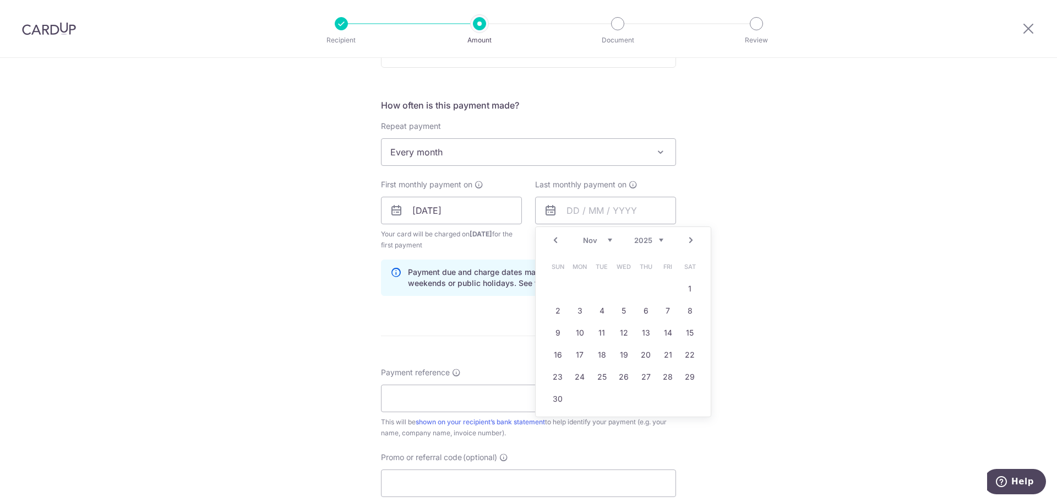
click at [689, 237] on link "Next" at bounding box center [690, 239] width 13 height 13
click at [670, 334] on link "20" at bounding box center [668, 333] width 18 height 18
type input "[DATE]"
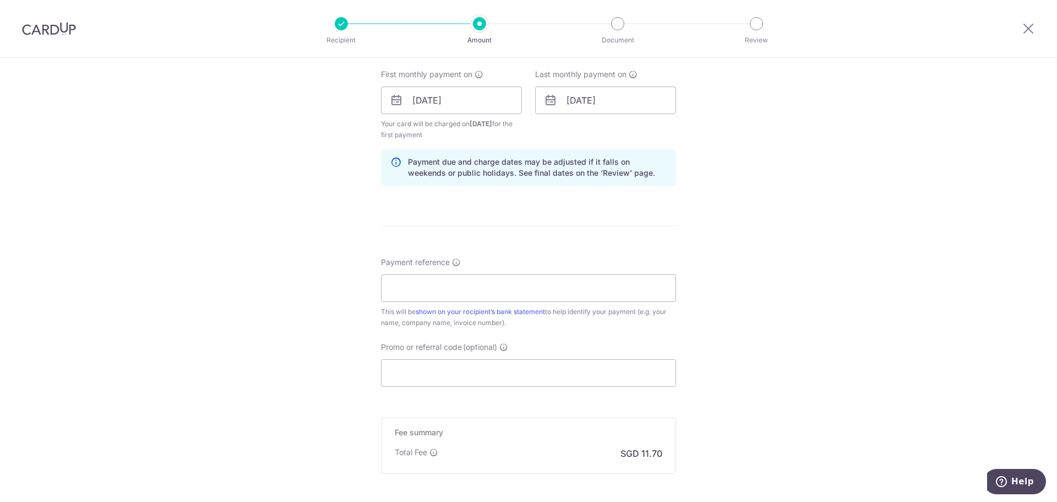
scroll to position [551, 0]
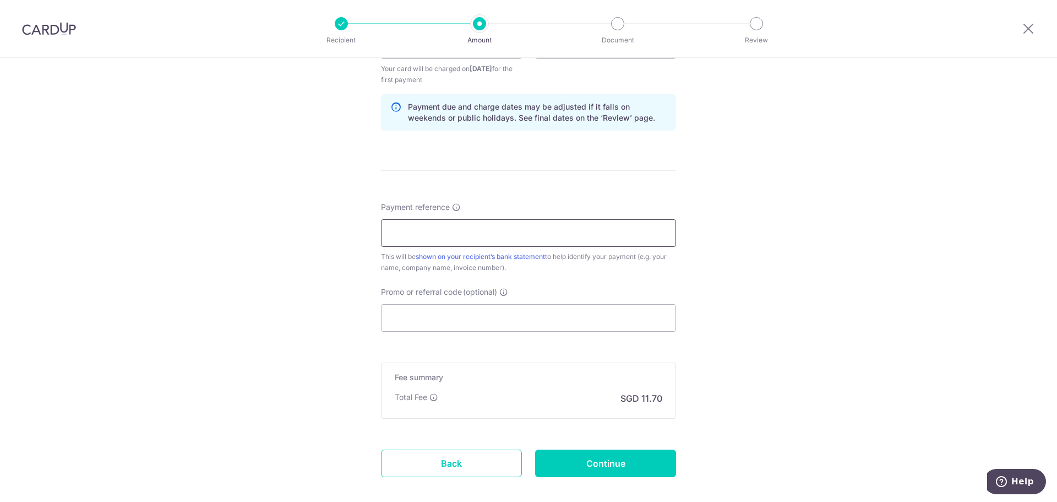
click at [426, 243] on input "Payment reference" at bounding box center [528, 233] width 295 height 28
type input "monthly pool"
drag, startPoint x: 422, startPoint y: 301, endPoint x: 422, endPoint y: 307, distance: 6.1
click at [422, 307] on input "Promo or referral code (optional)" at bounding box center [528, 318] width 295 height 28
paste input "REC185"
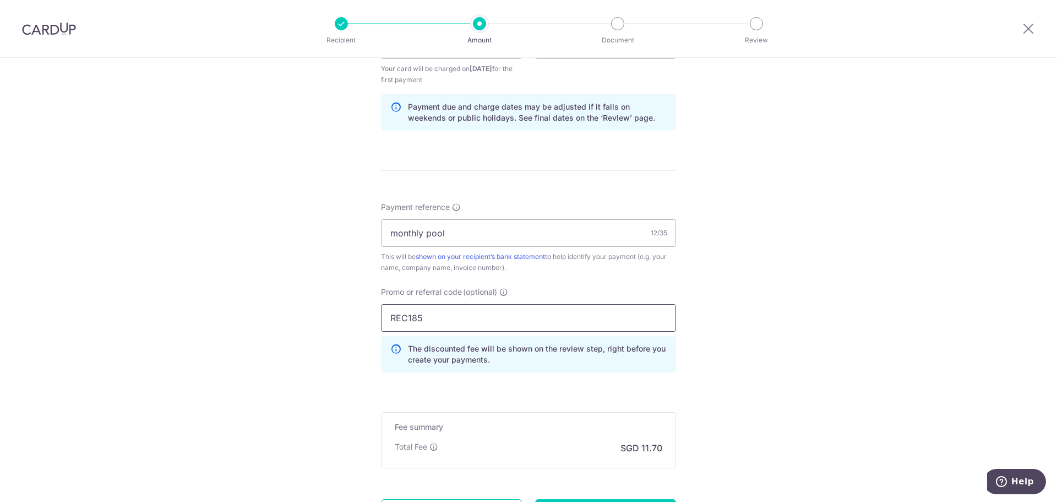
scroll to position [658, 0]
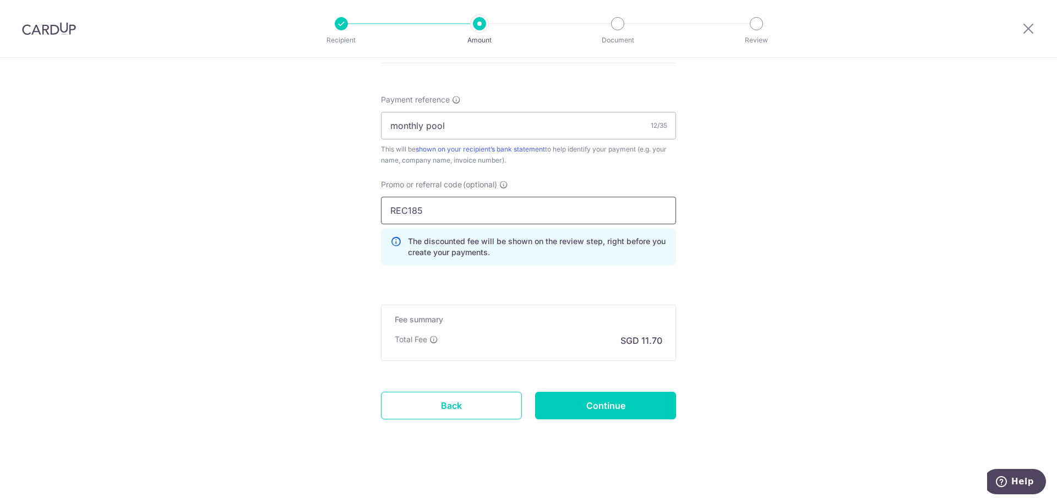
type input "REC185"
click at [581, 406] on input "Continue" at bounding box center [605, 406] width 141 height 28
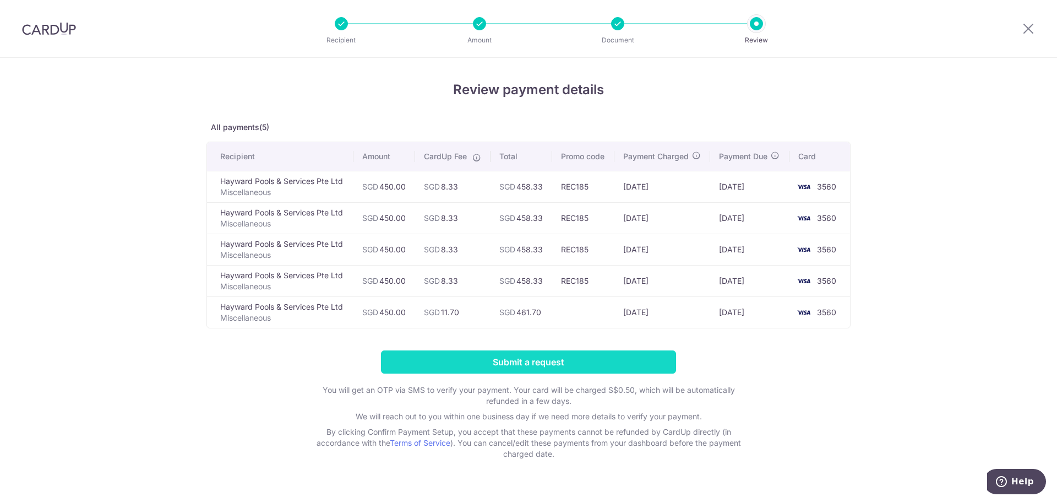
click at [530, 360] on input "Submit a request" at bounding box center [528, 361] width 295 height 23
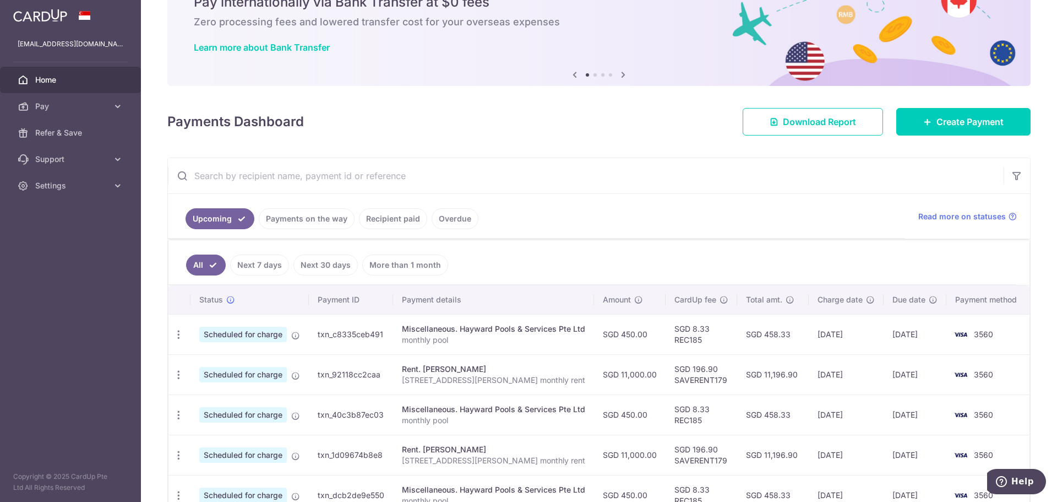
scroll to position [110, 0]
